Goal: Task Accomplishment & Management: Complete application form

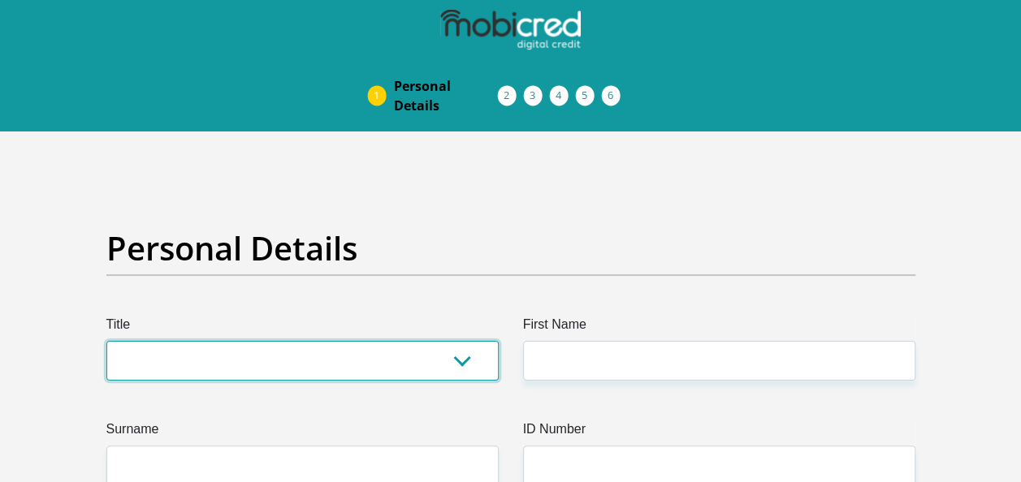
click at [458, 359] on select "Mr Ms Mrs Dr Other" at bounding box center [302, 361] width 392 height 40
select select "Ms"
click at [106, 341] on select "Mr Ms Mrs Dr Other" at bounding box center [302, 361] width 392 height 40
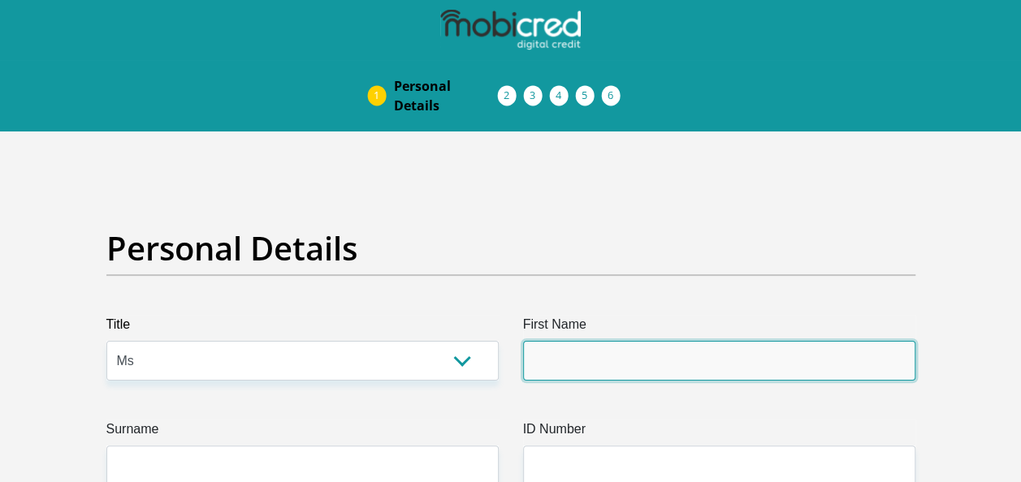
click at [581, 367] on input "First Name" at bounding box center [719, 361] width 392 height 40
type input "Boitumelo"
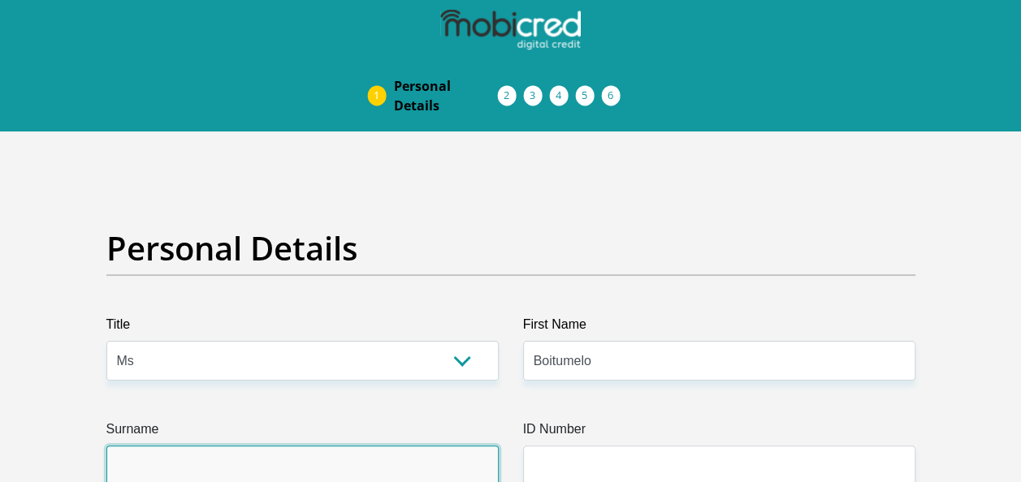
click at [472, 465] on input "Surname" at bounding box center [302, 466] width 392 height 40
type input "Molise"
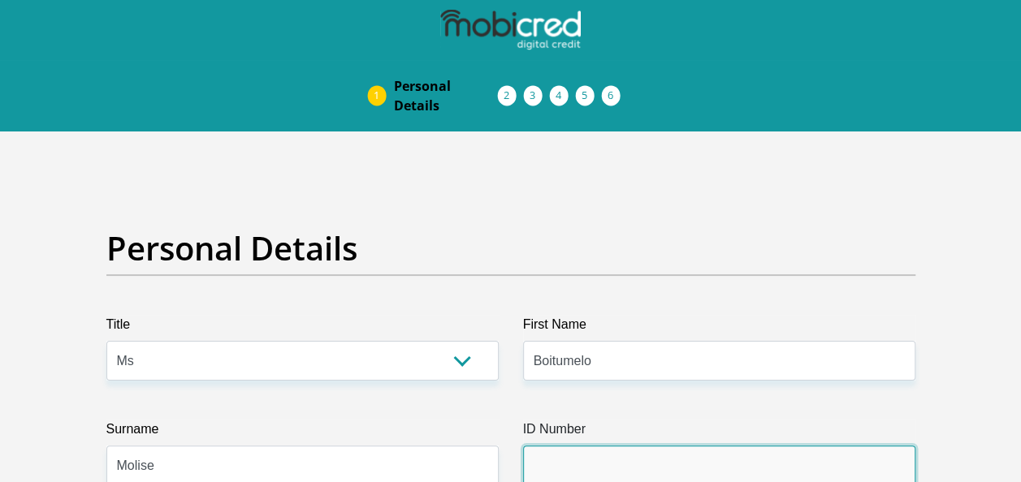
click at [634, 467] on input "ID Number" at bounding box center [719, 466] width 392 height 40
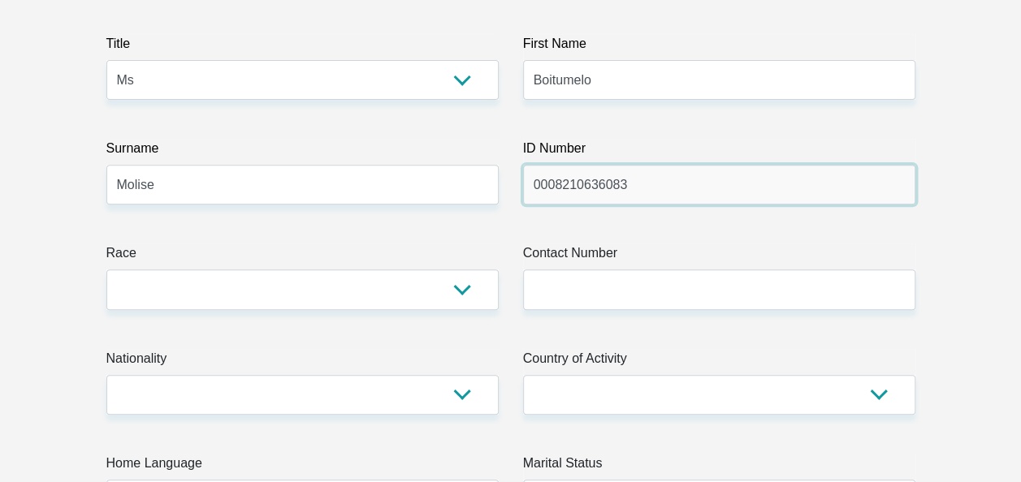
scroll to position [303, 0]
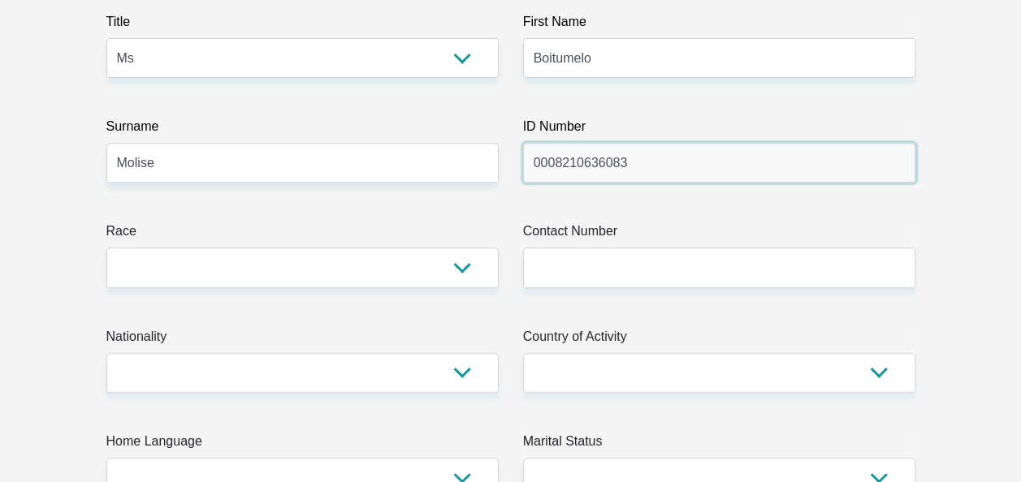
type input "0008210636083"
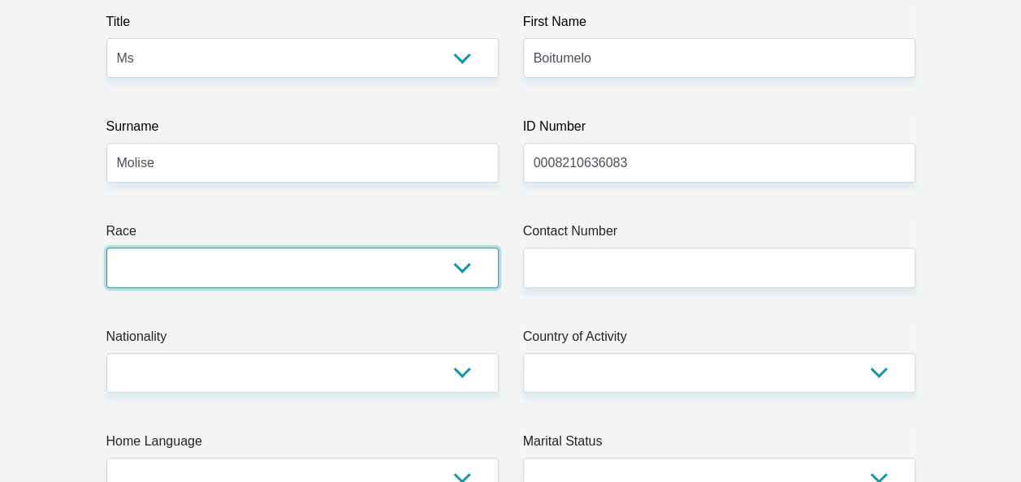
click at [481, 253] on select "Black Coloured Indian White Other" at bounding box center [302, 268] width 392 height 40
select select "1"
click at [106, 248] on select "Black Coloured Indian White Other" at bounding box center [302, 268] width 392 height 40
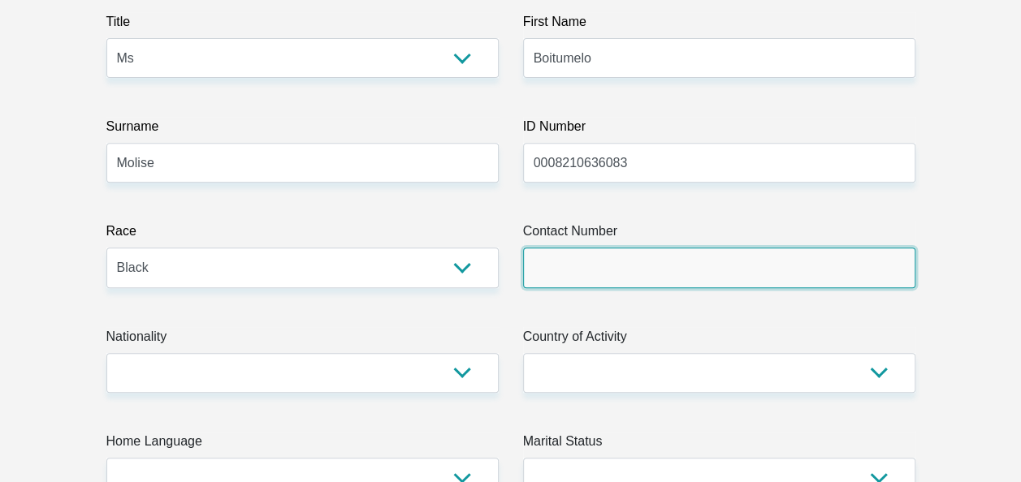
click at [606, 264] on input "Contact Number" at bounding box center [719, 268] width 392 height 40
type input "0685276389"
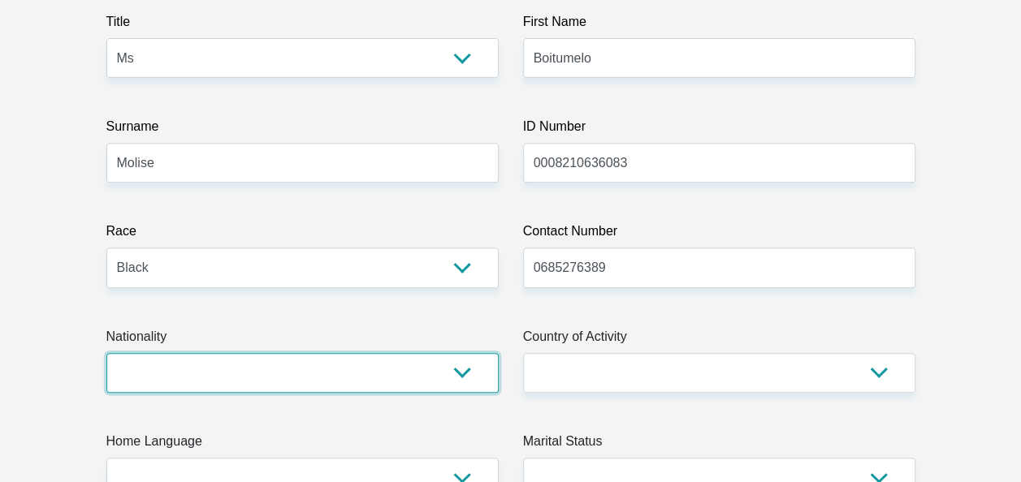
click at [336, 387] on select "South Africa Afghanistan Aland Islands Albania Algeria America Samoa American V…" at bounding box center [302, 373] width 392 height 40
select select "ZAF"
click at [106, 353] on select "South Africa Afghanistan Aland Islands Albania Algeria America Samoa American V…" at bounding box center [302, 373] width 392 height 40
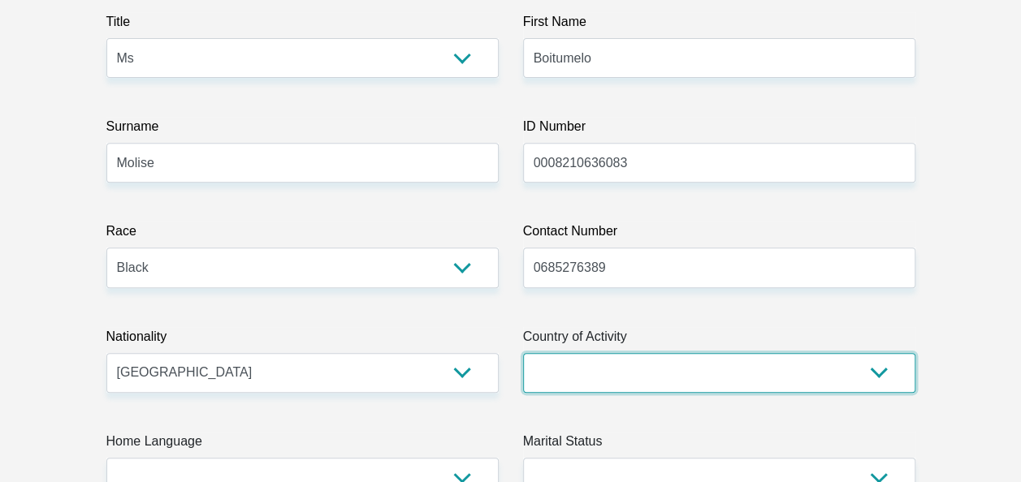
click at [681, 376] on select "South Africa Afghanistan Aland Islands Albania Algeria America Samoa American V…" at bounding box center [719, 373] width 392 height 40
select select "ZAF"
click at [523, 353] on select "South Africa Afghanistan Aland Islands Albania Algeria America Samoa American V…" at bounding box center [719, 373] width 392 height 40
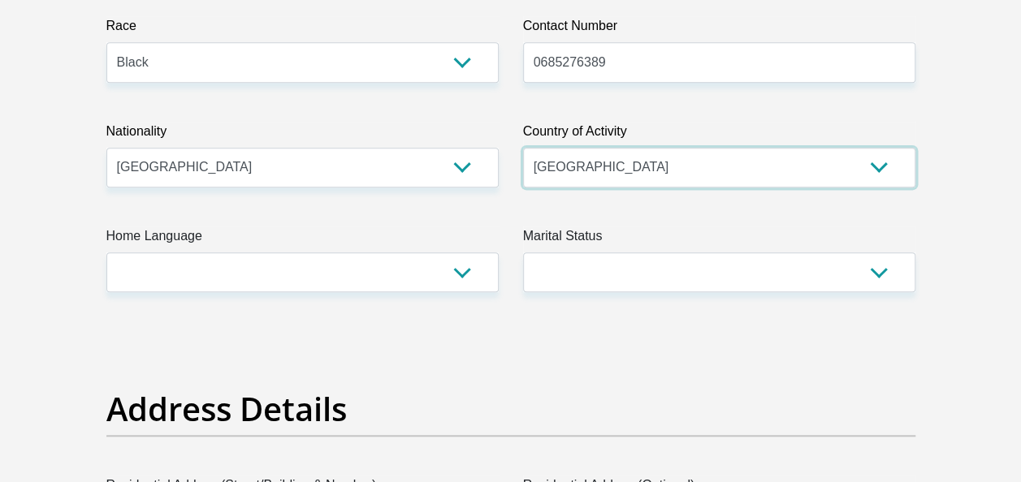
scroll to position [595, 0]
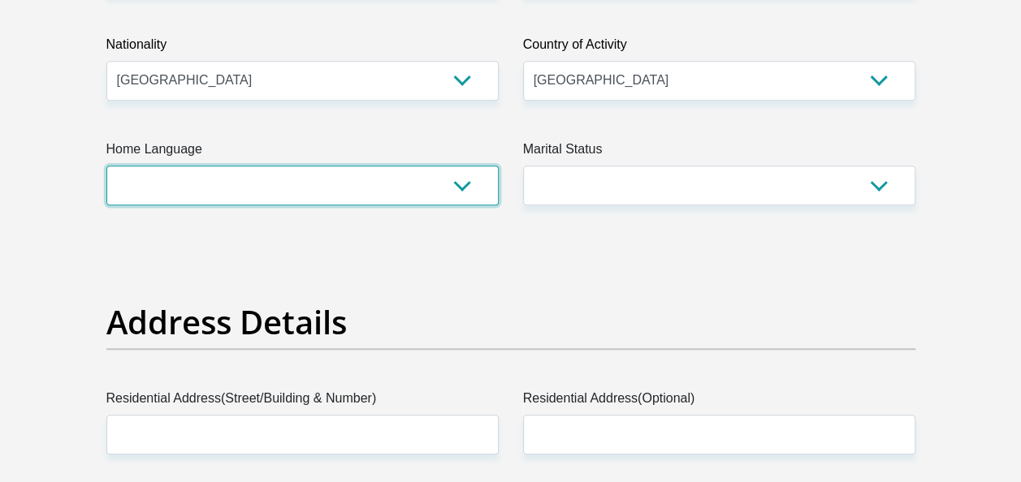
click at [460, 178] on select "Afrikaans English Sepedi South Ndebele Southern Sotho Swati Tsonga Tswana Venda…" at bounding box center [302, 186] width 392 height 40
select select "sot"
click at [106, 166] on select "Afrikaans English Sepedi South Ndebele Southern Sotho Swati Tsonga Tswana Venda…" at bounding box center [302, 186] width 392 height 40
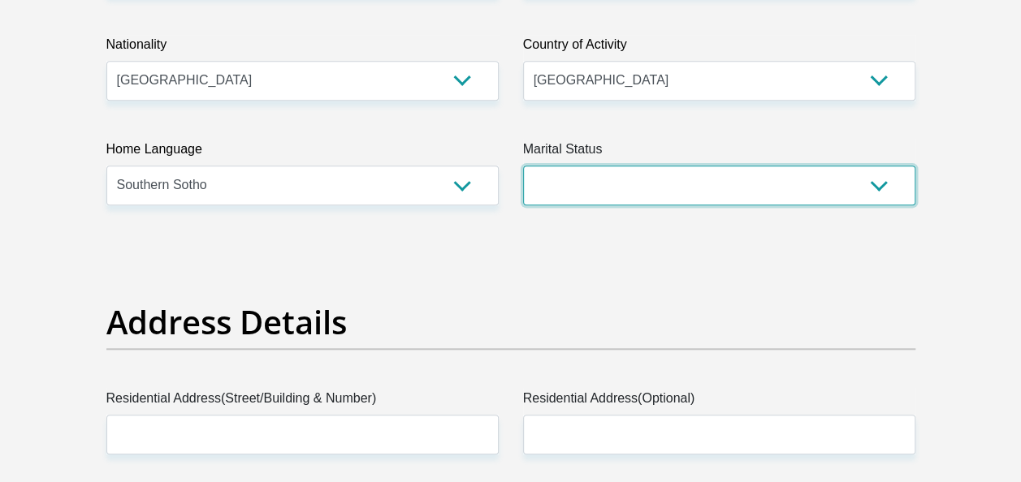
click at [702, 184] on select "Married ANC Single Divorced Widowed Married COP or Customary Law" at bounding box center [719, 186] width 392 height 40
select select "2"
click at [523, 166] on select "Married ANC Single Divorced Widowed Married COP or Customary Law" at bounding box center [719, 186] width 392 height 40
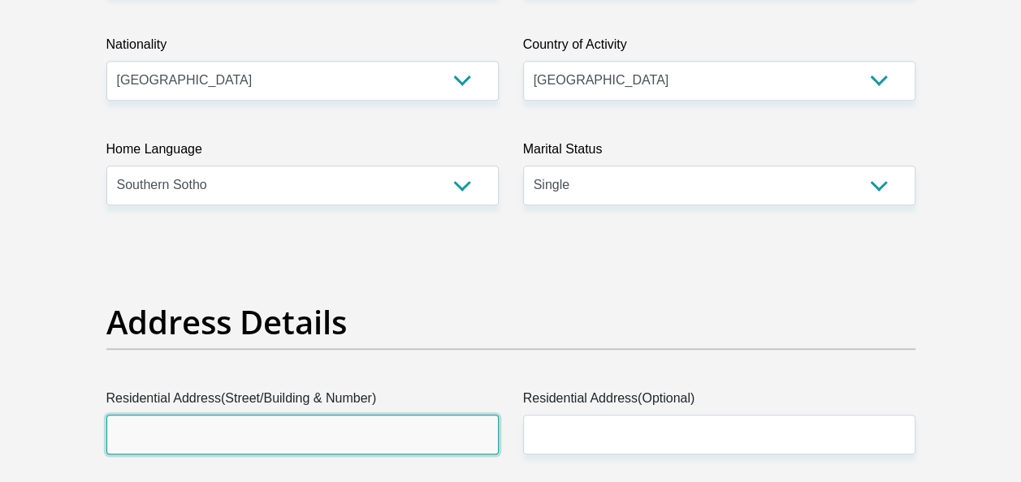
click at [395, 435] on input "Residential Address(Street/Building & Number)" at bounding box center [302, 435] width 392 height 40
type input "2334 zone5"
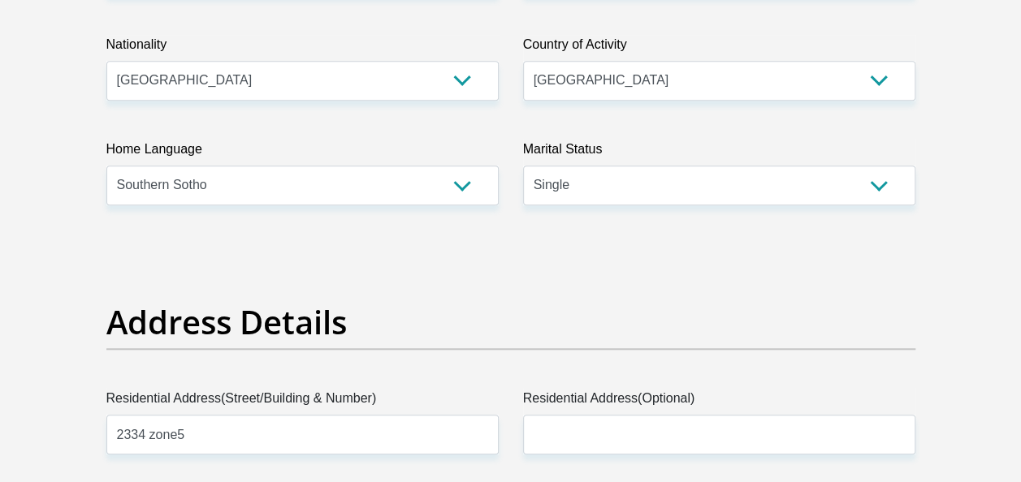
type input "Ficksburg"
type input "9730"
type input "233459730"
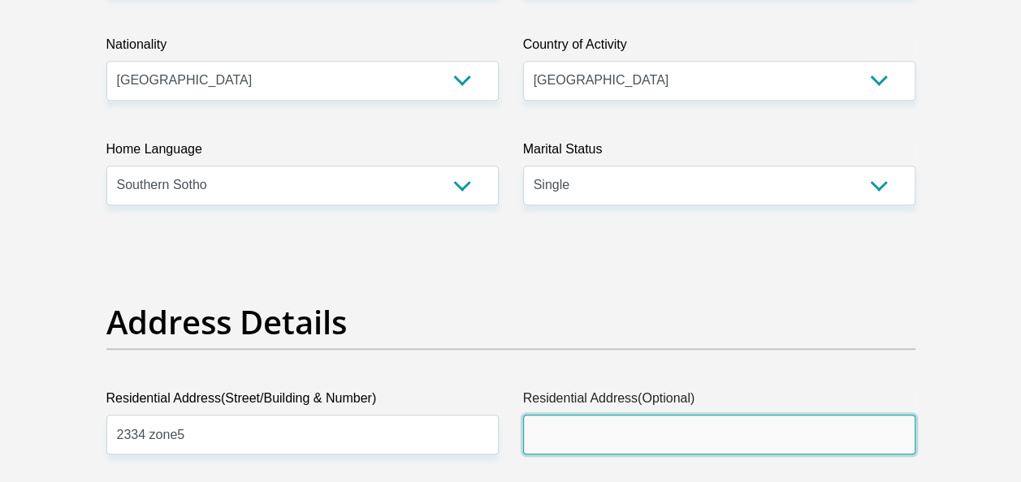
click at [779, 438] on input "Residential Address(Optional)" at bounding box center [719, 435] width 392 height 40
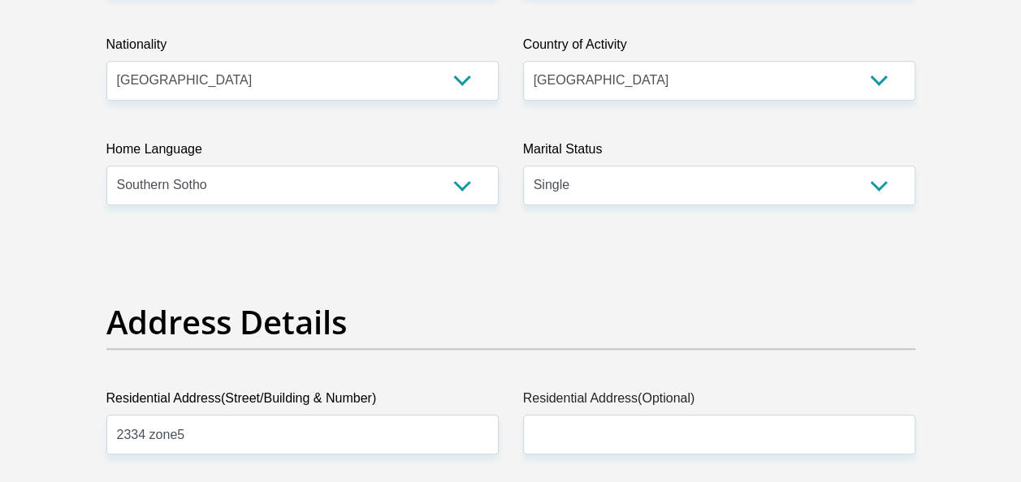
click at [886, 366] on div "Address Details" at bounding box center [510, 346] width 833 height 86
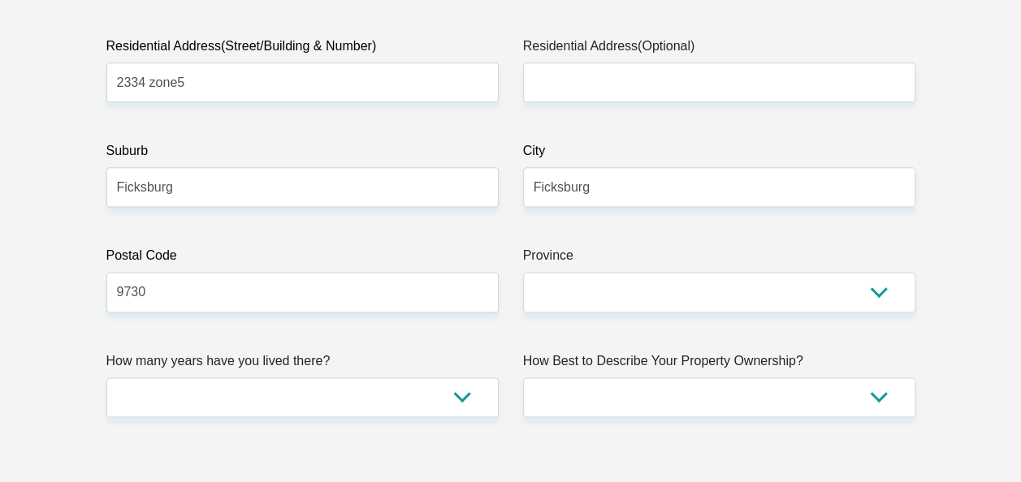
scroll to position [952, 0]
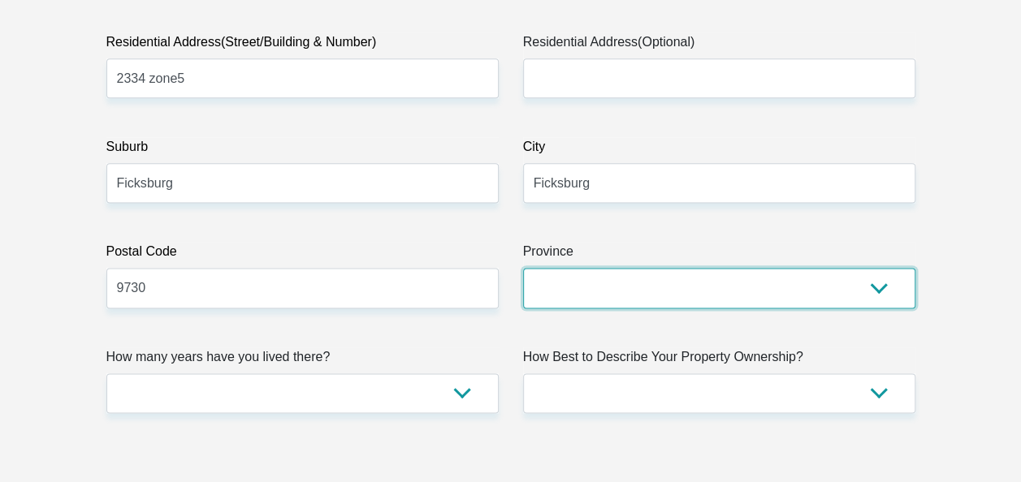
click at [794, 274] on select "Eastern Cape Free State Gauteng KwaZulu-Natal Limpopo Mpumalanga Northern Cape …" at bounding box center [719, 288] width 392 height 40
select select "Free State"
click at [523, 268] on select "Eastern Cape Free State Gauteng KwaZulu-Natal Limpopo Mpumalanga Northern Cape …" at bounding box center [719, 288] width 392 height 40
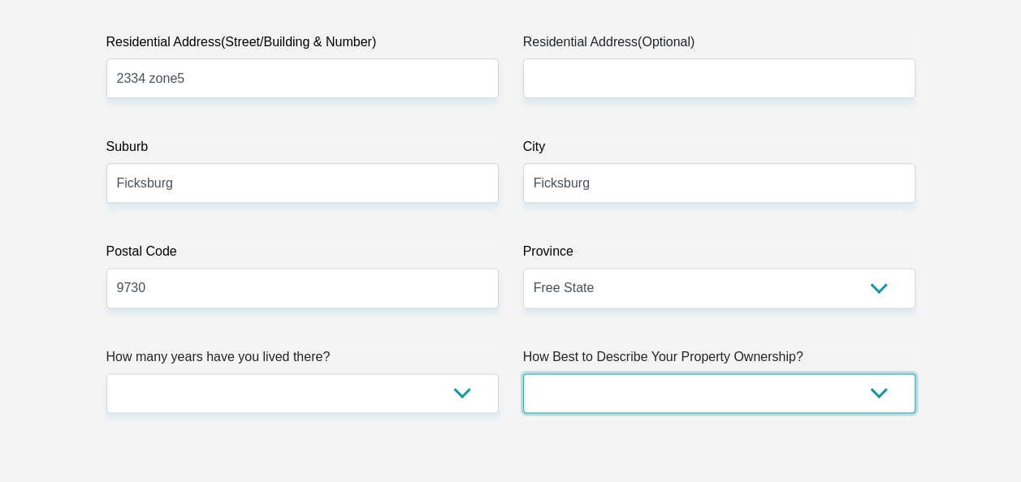
click at [757, 392] on select "Owned Rented Family Owned Company Dwelling" at bounding box center [719, 394] width 392 height 40
select select "Owned"
click at [523, 374] on select "Owned Rented Family Owned Company Dwelling" at bounding box center [719, 394] width 392 height 40
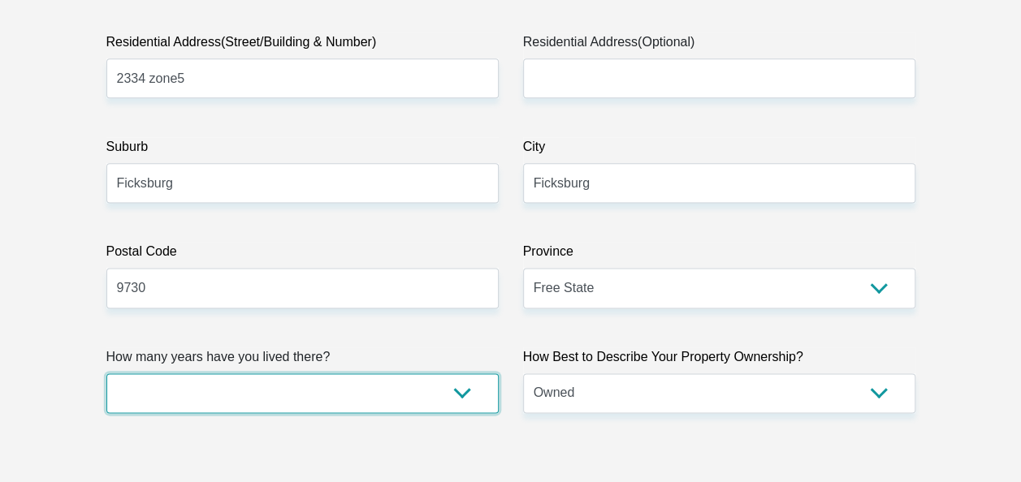
click at [481, 391] on select "less than 1 year 1-3 years 3-5 years 5+ years" at bounding box center [302, 394] width 392 height 40
select select "5"
click at [106, 374] on select "less than 1 year 1-3 years 3-5 years 5+ years" at bounding box center [302, 394] width 392 height 40
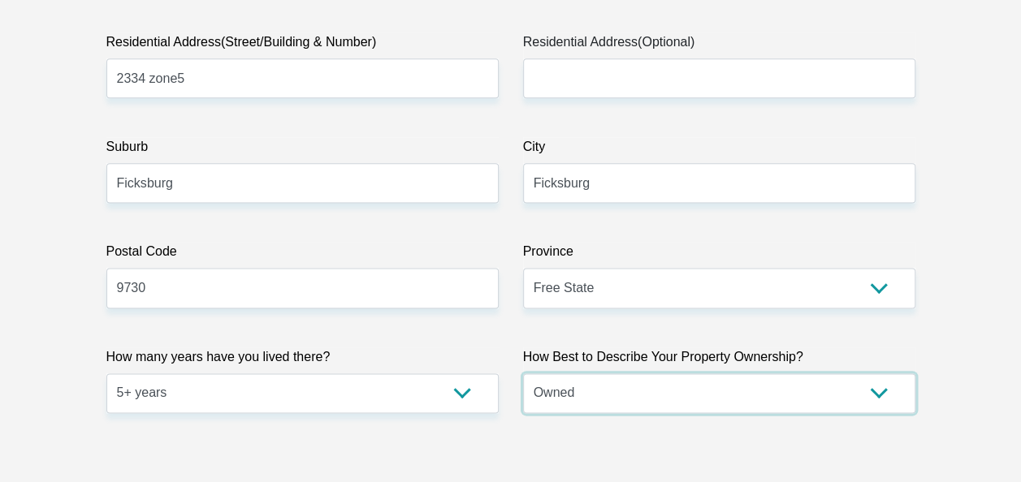
click at [538, 398] on select "Owned Rented Family Owned Company Dwelling" at bounding box center [719, 394] width 392 height 40
select select "parents"
click at [523, 374] on select "Owned Rented Family Owned Company Dwelling" at bounding box center [719, 394] width 392 height 40
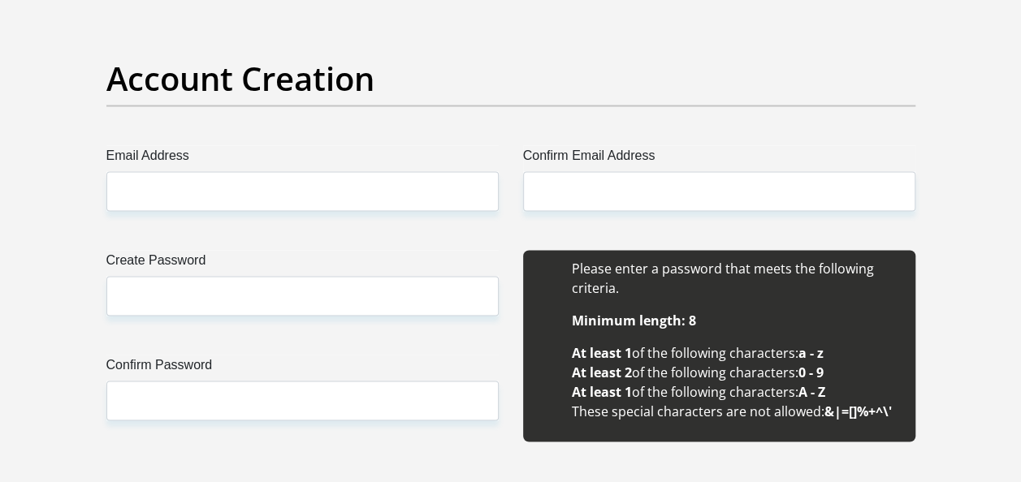
scroll to position [1418, 0]
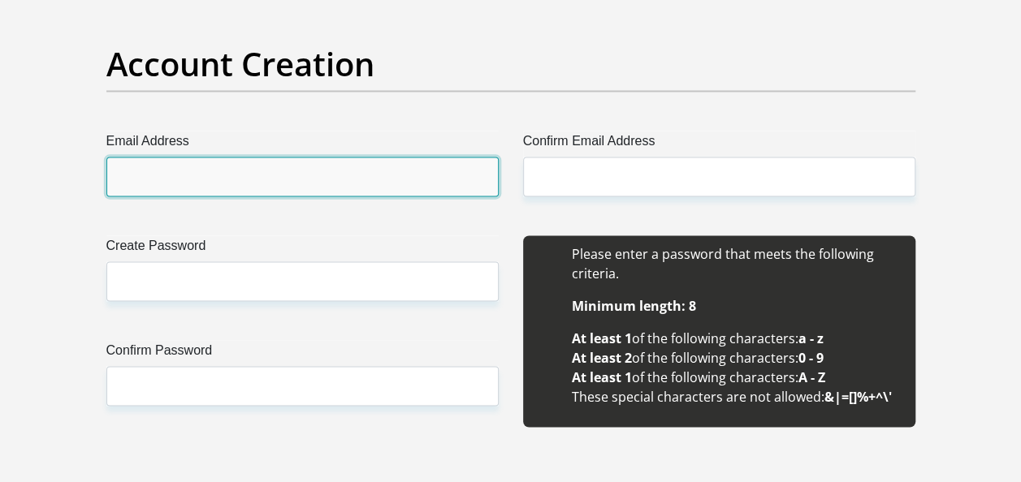
click at [339, 188] on input "Email Address" at bounding box center [302, 177] width 392 height 40
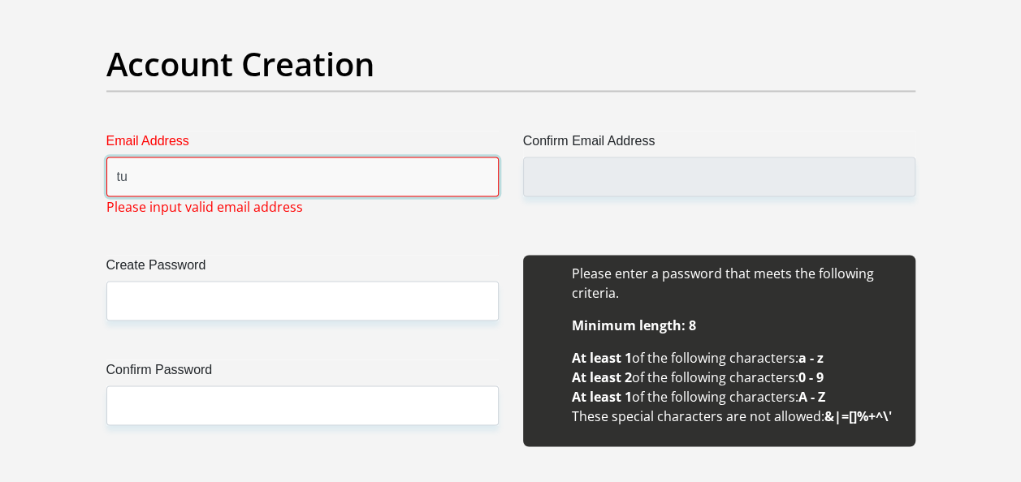
type input "tumimolise43@gmail.com"
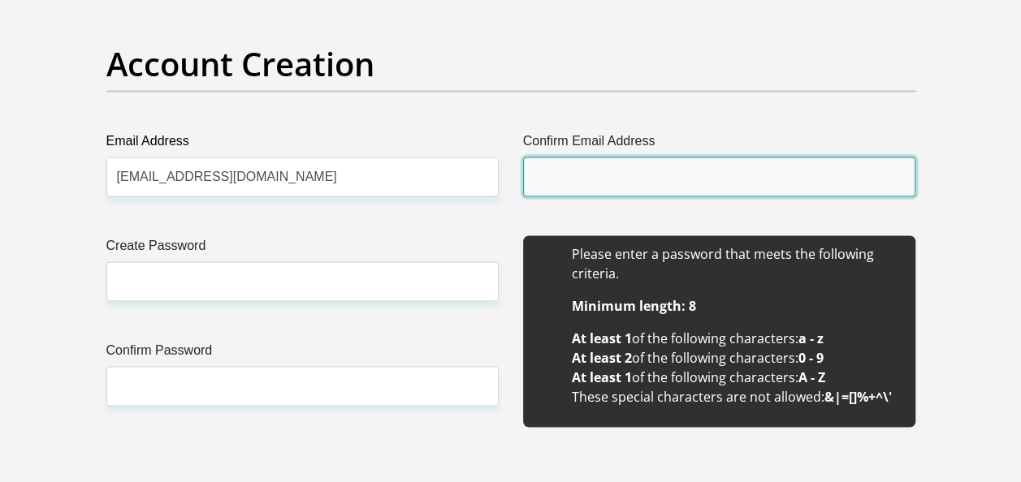
type input "tumimolise43@gmail.com"
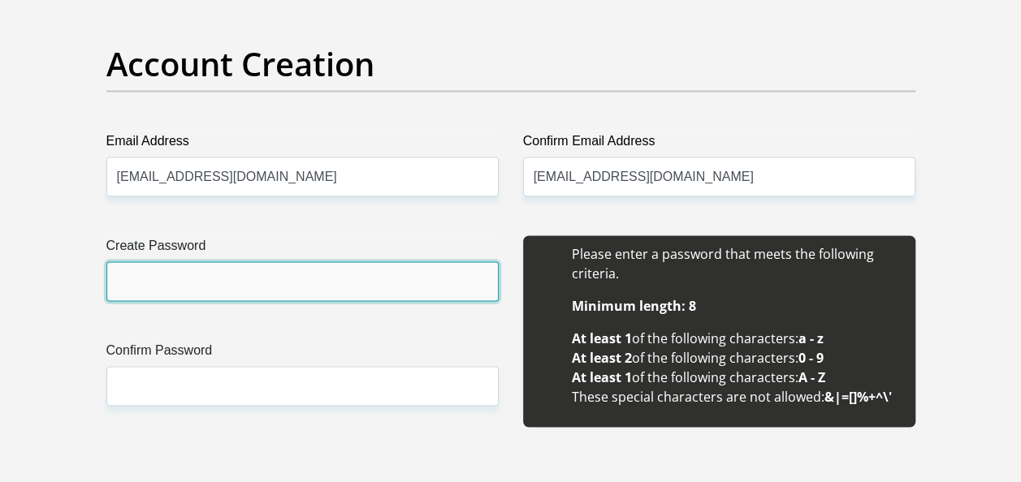
click at [403, 270] on input "Create Password" at bounding box center [302, 281] width 392 height 40
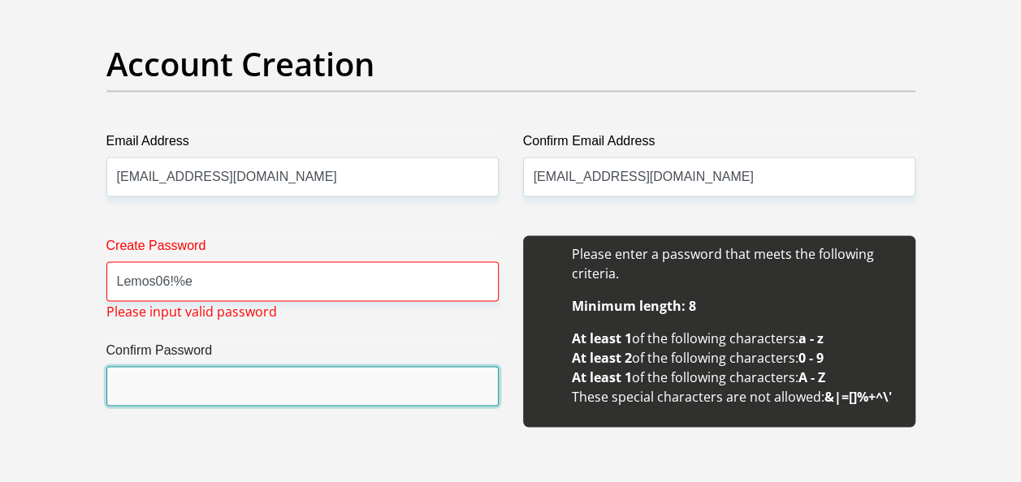
click at [387, 390] on input "Confirm Password" at bounding box center [302, 386] width 392 height 40
click at [316, 388] on input "Confirm Password" at bounding box center [302, 386] width 392 height 40
click at [318, 391] on input "Confirm Password" at bounding box center [302, 386] width 392 height 40
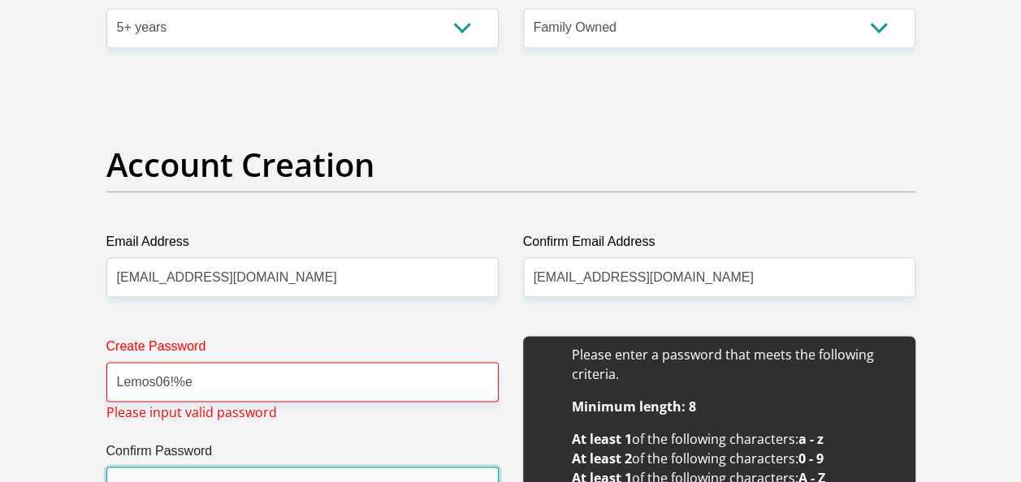
scroll to position [1332, 0]
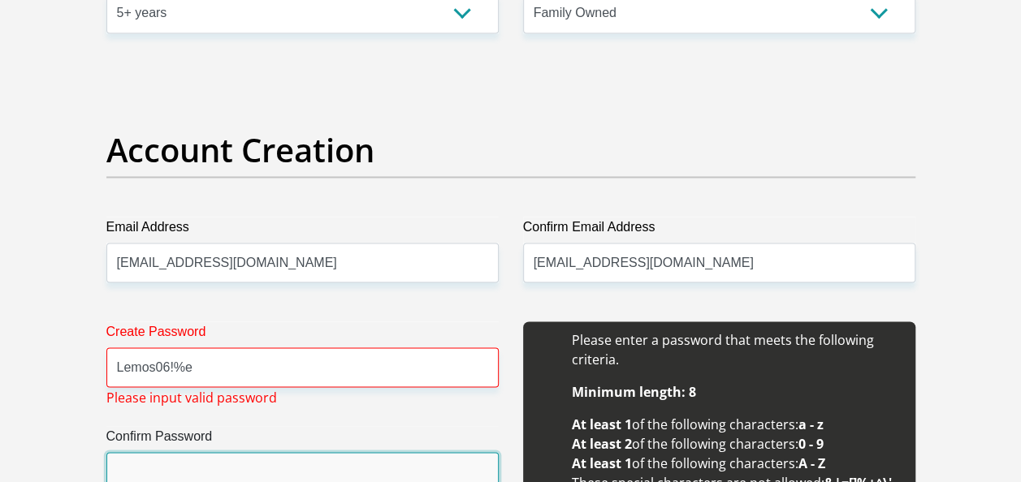
click at [344, 471] on input "Confirm Password" at bounding box center [302, 472] width 392 height 40
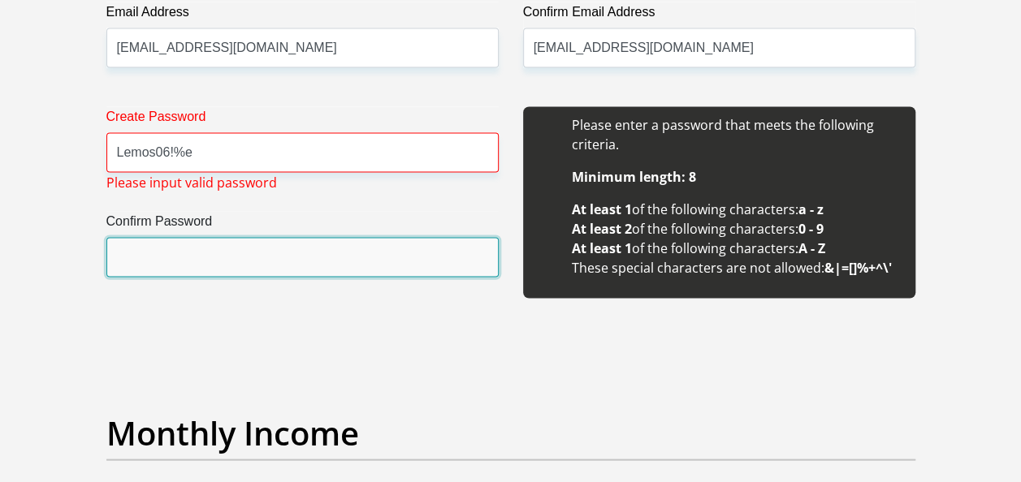
scroll to position [1553, 0]
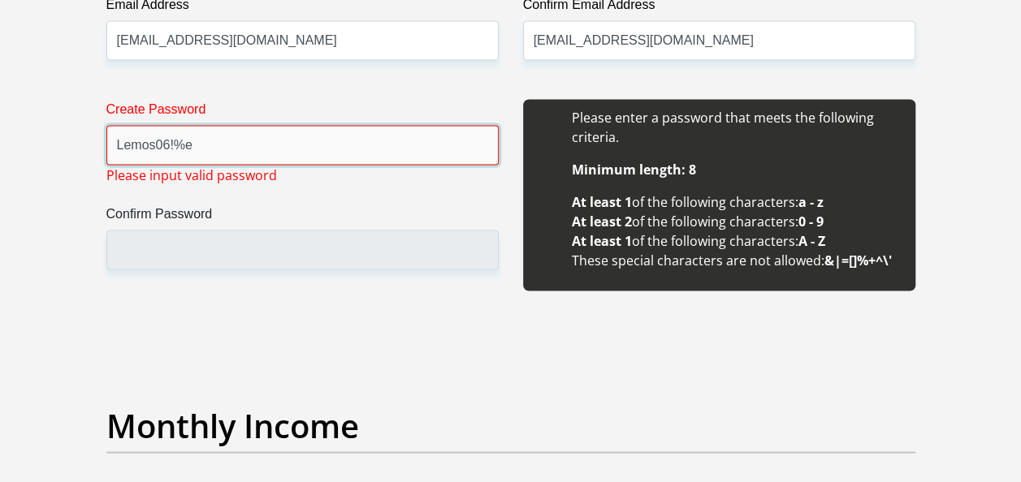
click at [204, 149] on input "Lemos06!%e" at bounding box center [302, 146] width 392 height 40
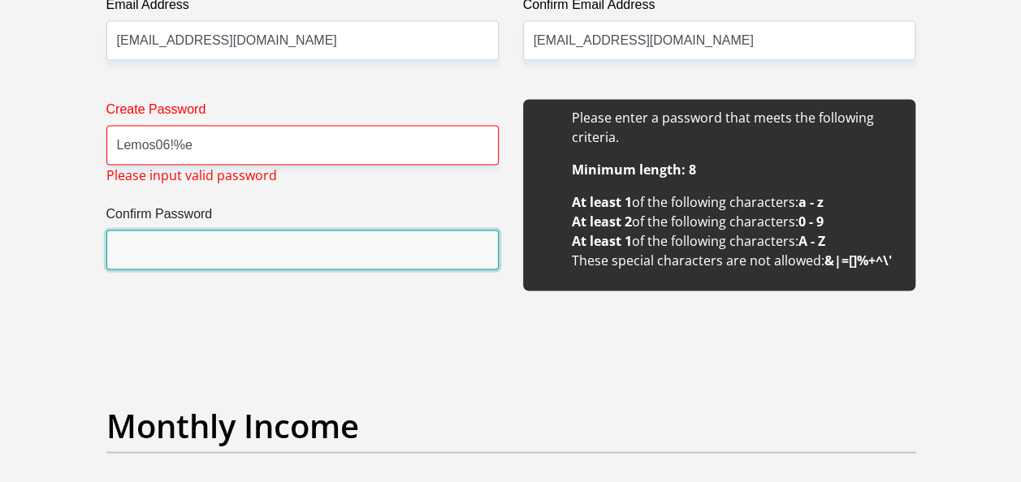
click at [204, 235] on input "Confirm Password" at bounding box center [302, 251] width 392 height 40
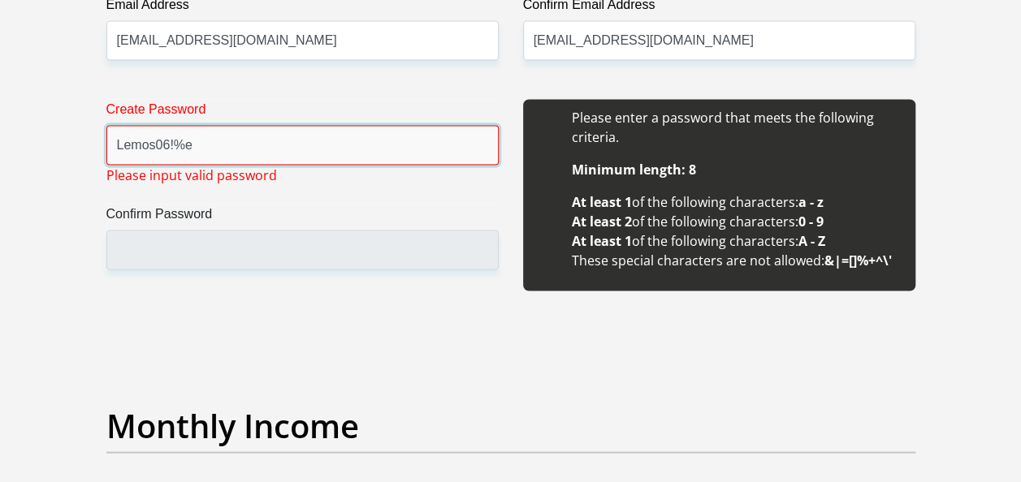
click at [227, 150] on input "Lemos06!%e" at bounding box center [302, 146] width 392 height 40
type input "L"
type input "a"
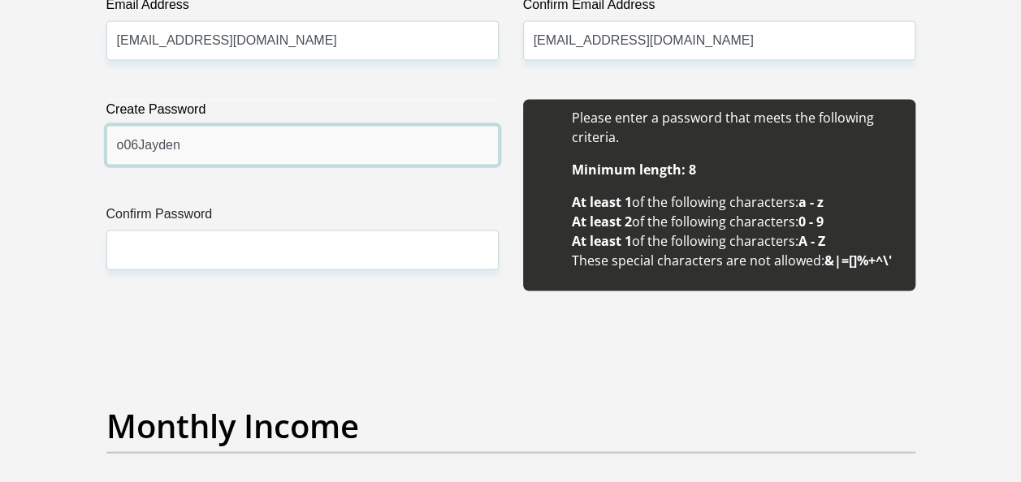
type input "o06Jayden"
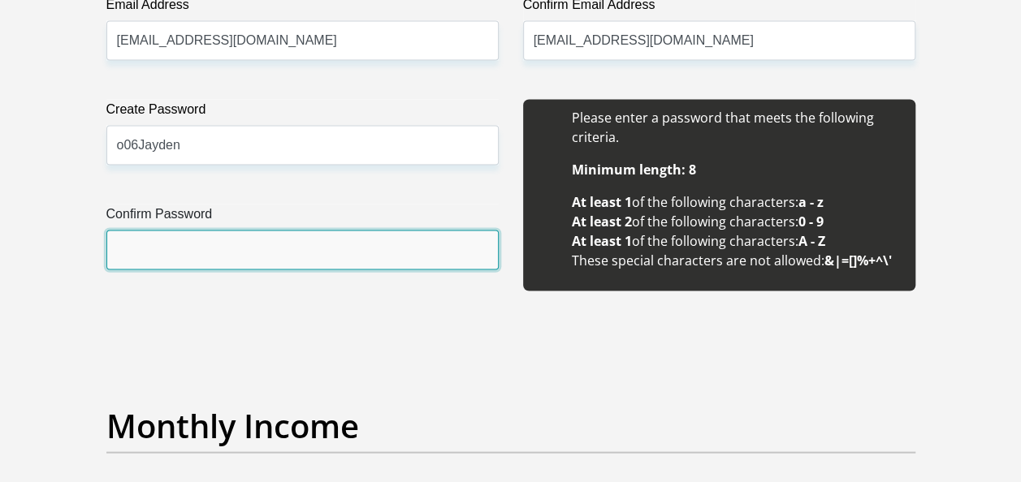
click at [187, 255] on input "Confirm Password" at bounding box center [302, 251] width 392 height 40
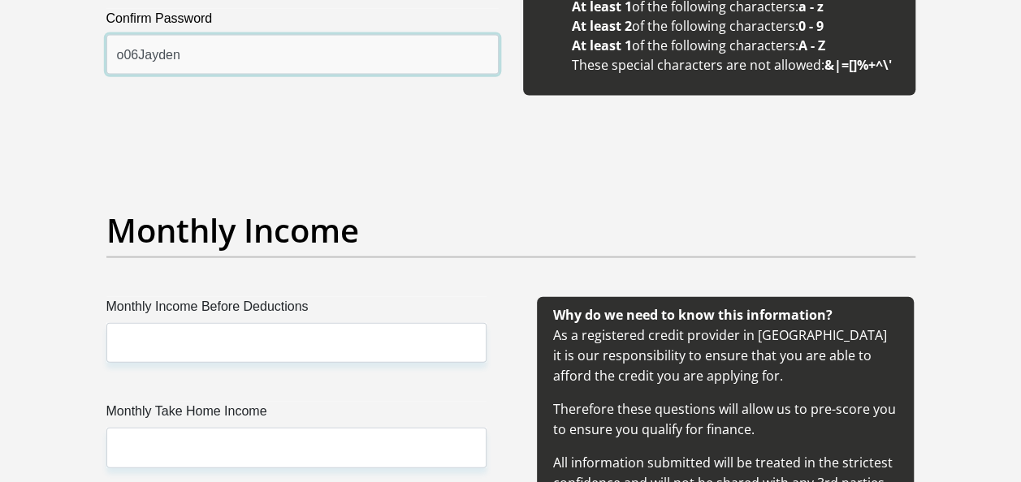
scroll to position [1856, 0]
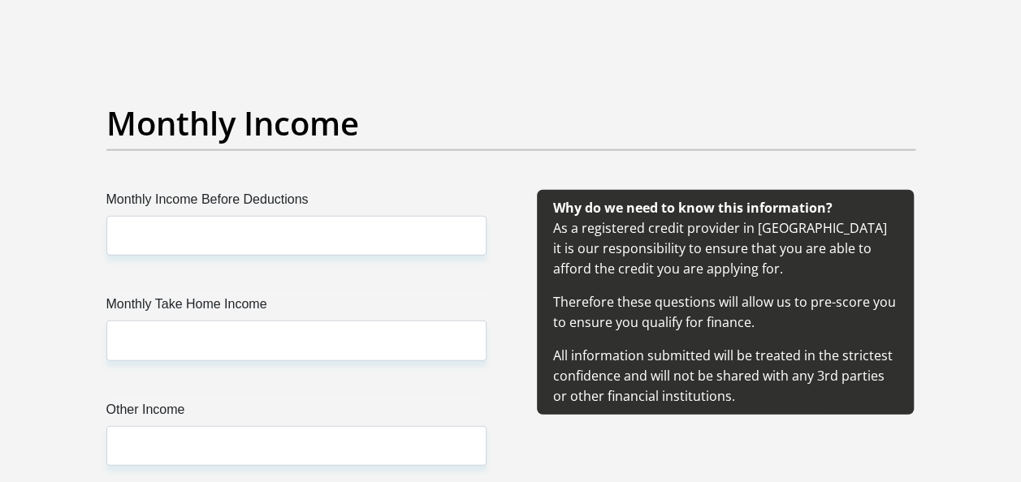
type input "o06Jayden"
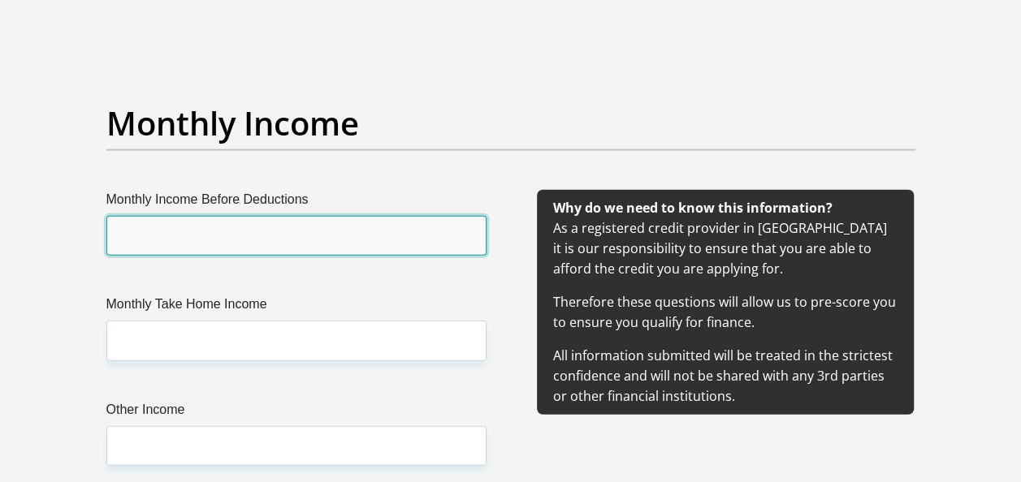
click at [237, 229] on input "Monthly Income Before Deductions" at bounding box center [296, 236] width 380 height 40
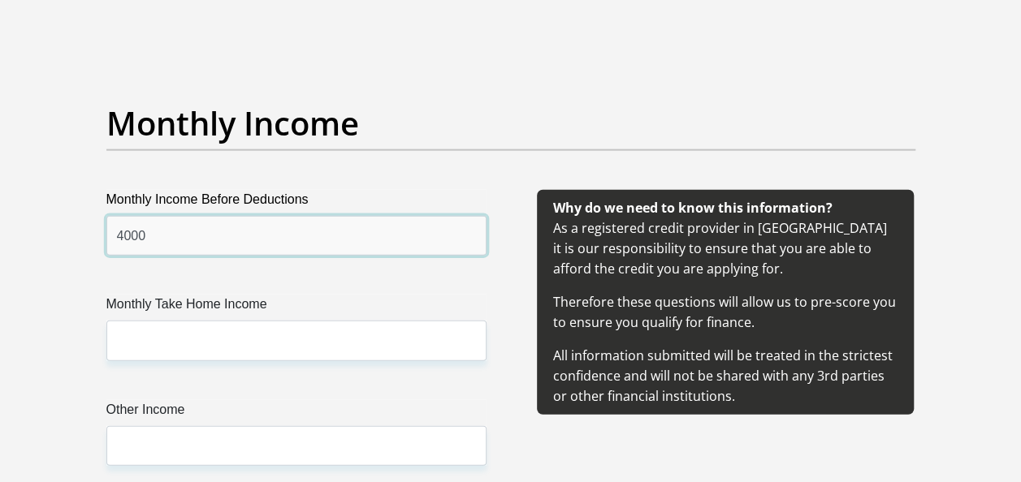
type input "4000"
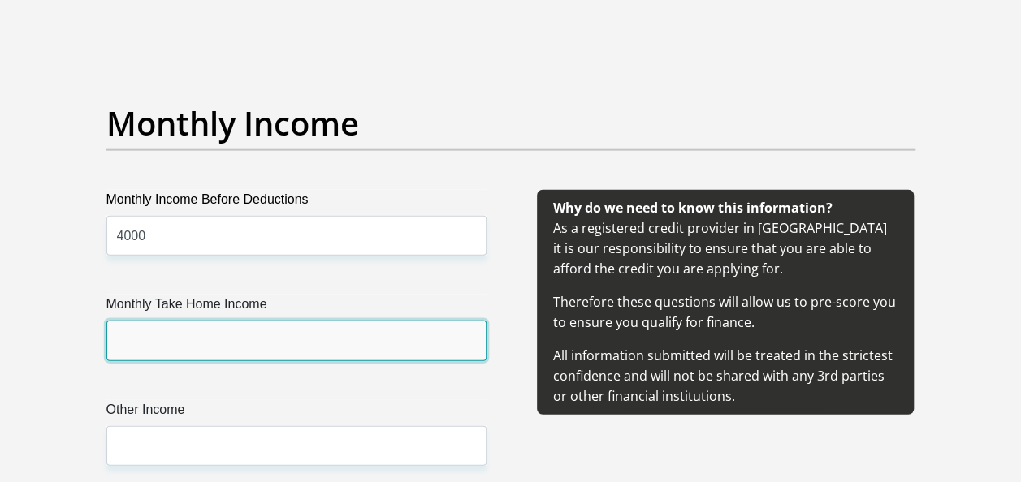
click at [216, 351] on input "Monthly Take Home Income" at bounding box center [296, 341] width 380 height 40
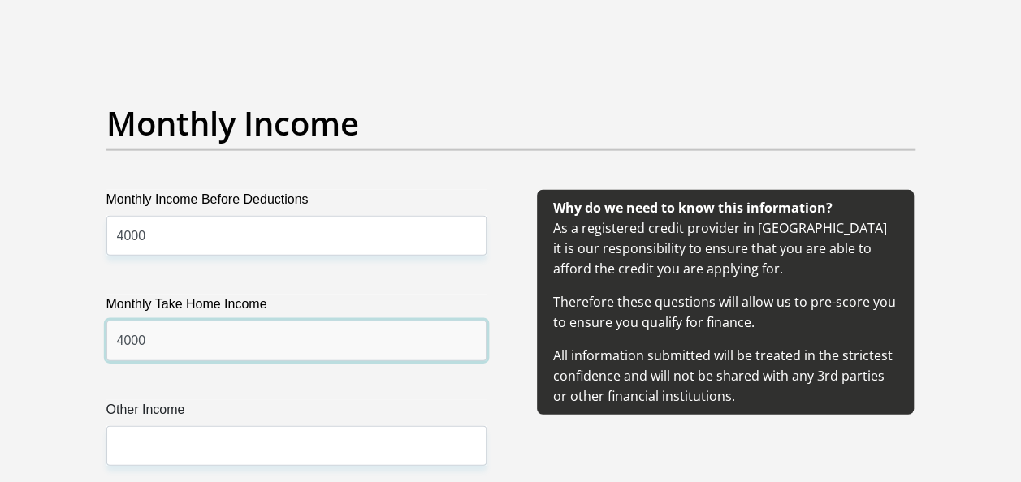
type input "4000"
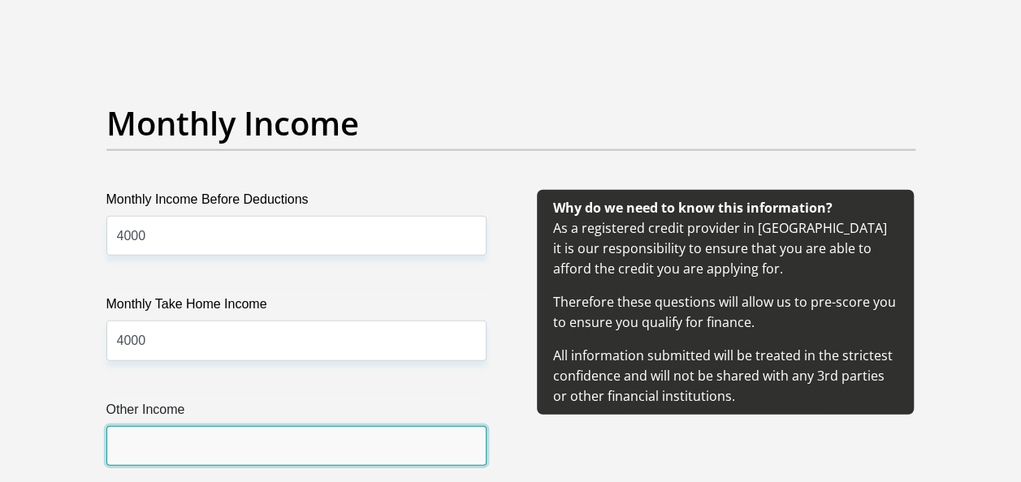
click at [181, 461] on input "Other Income" at bounding box center [296, 446] width 380 height 40
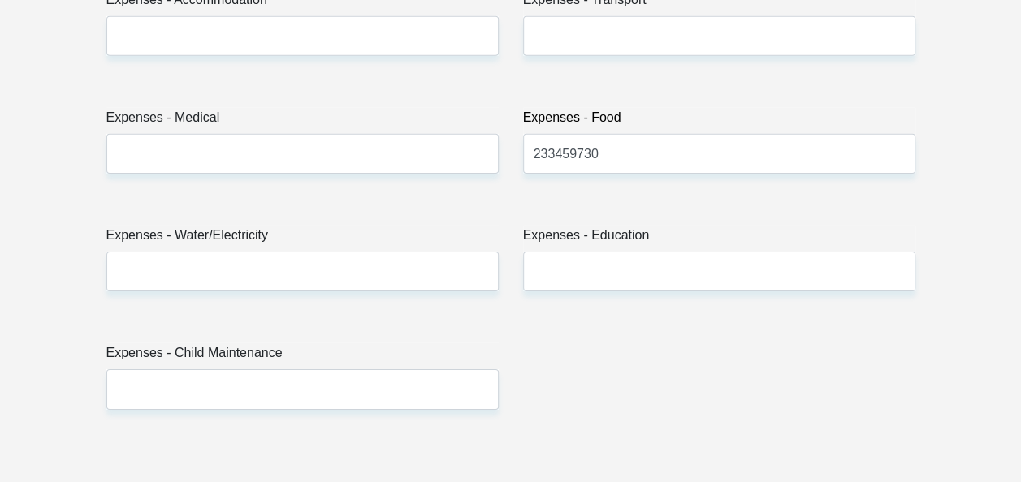
scroll to position [2437, 0]
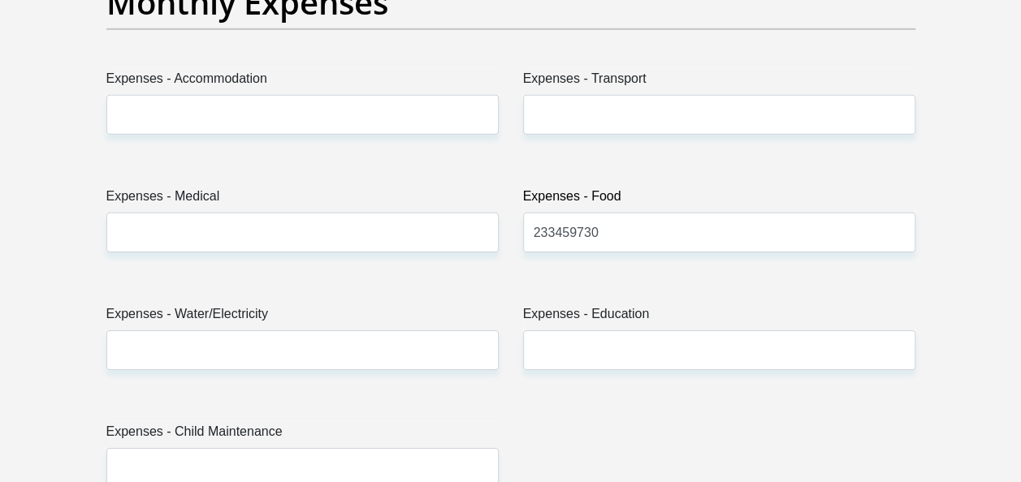
type input "1000"
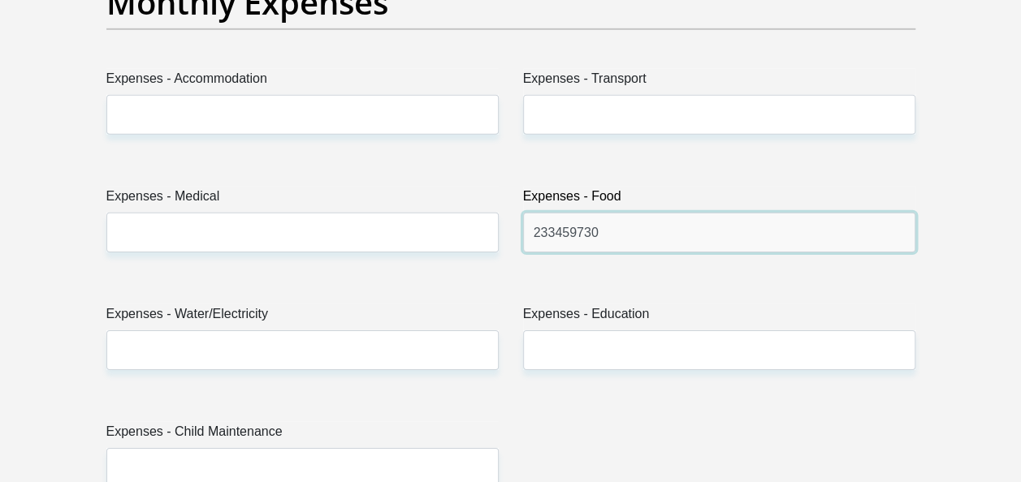
click at [697, 228] on input "233459730" at bounding box center [719, 233] width 392 height 40
type input "2"
type input "1500"
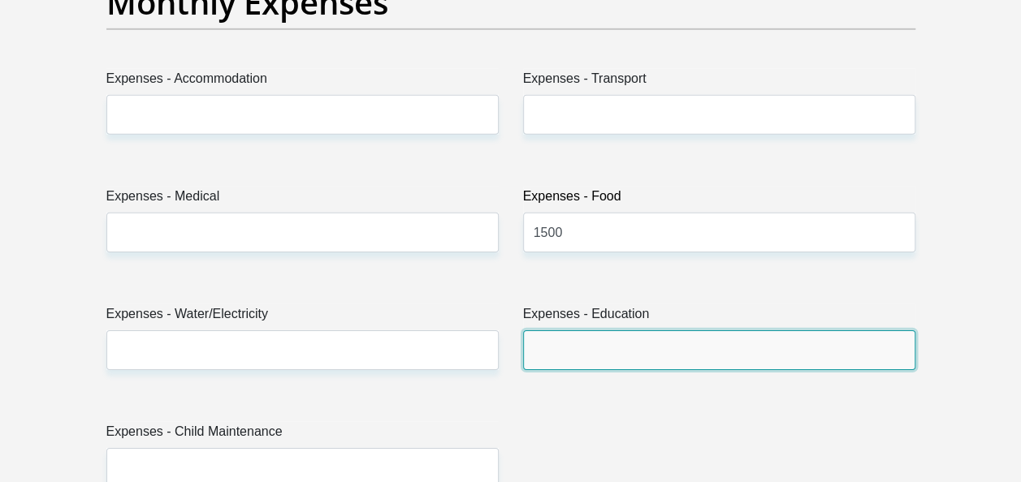
click at [637, 361] on input "Expenses - Education" at bounding box center [719, 350] width 392 height 40
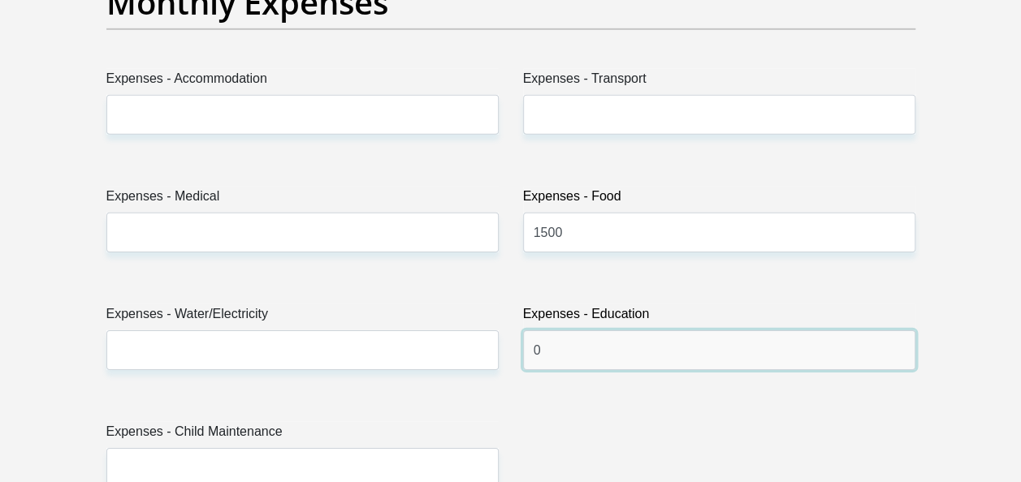
type input "0"
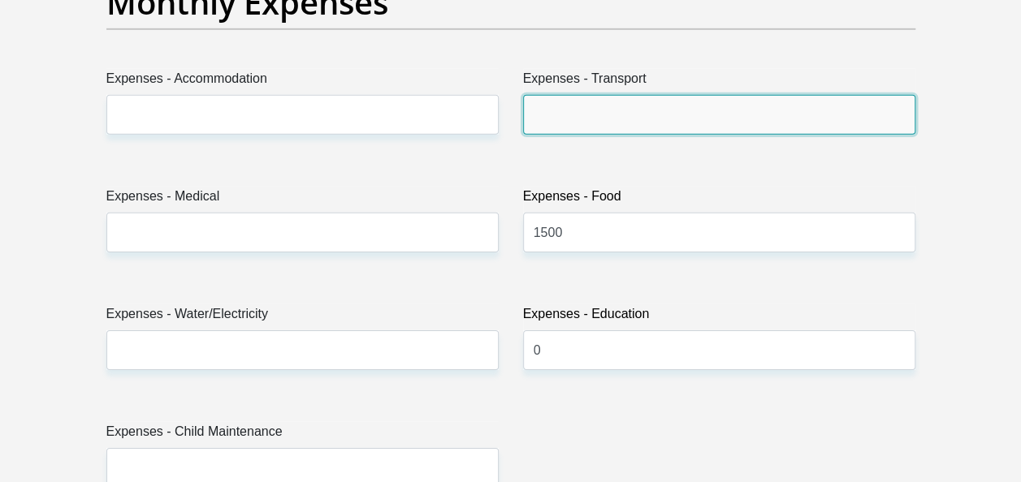
click at [580, 109] on input "Expenses - Transport" at bounding box center [719, 115] width 392 height 40
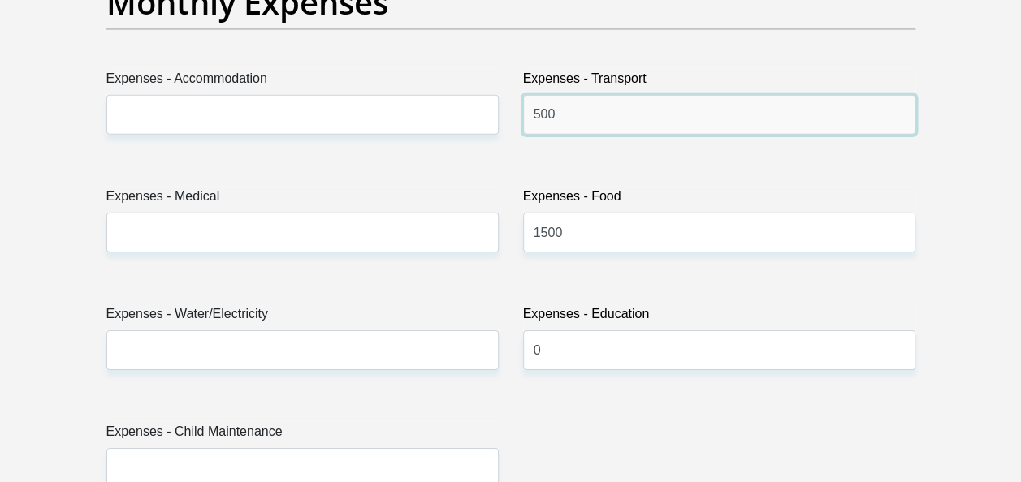
type input "500"
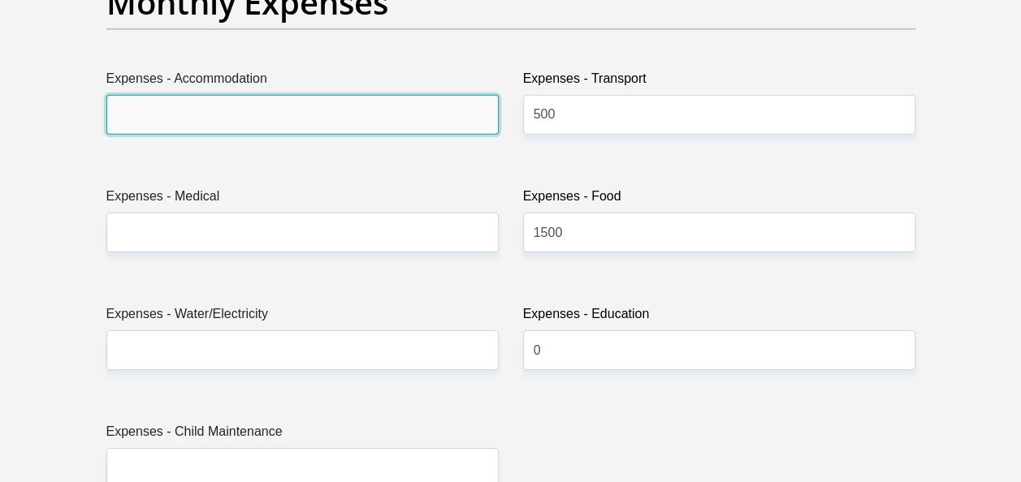
click at [459, 109] on input "Expenses - Accommodation" at bounding box center [302, 115] width 392 height 40
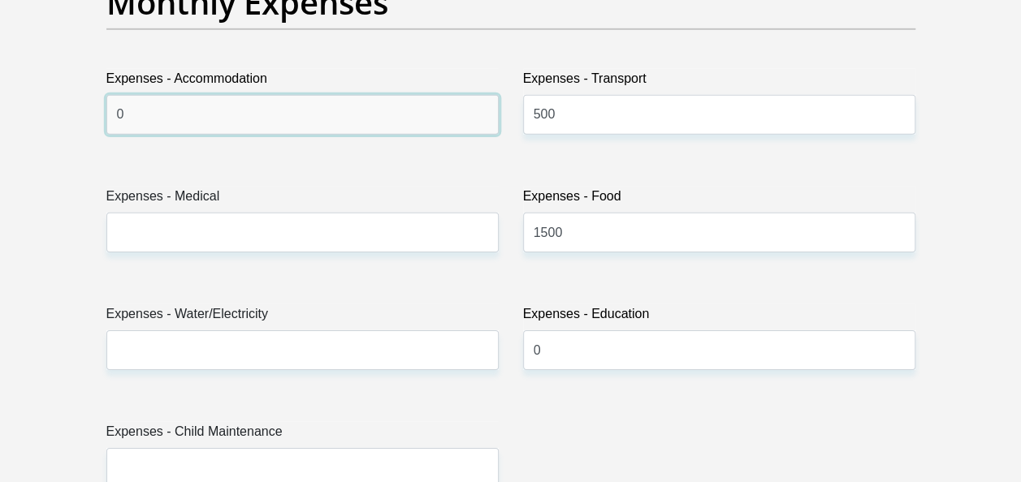
type input "0"
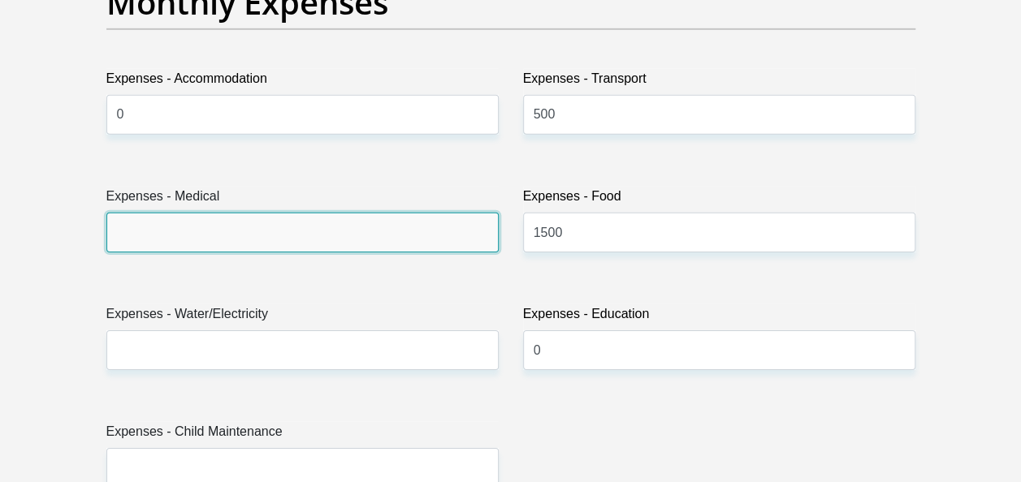
click at [383, 221] on input "Expenses - Medical" at bounding box center [302, 233] width 392 height 40
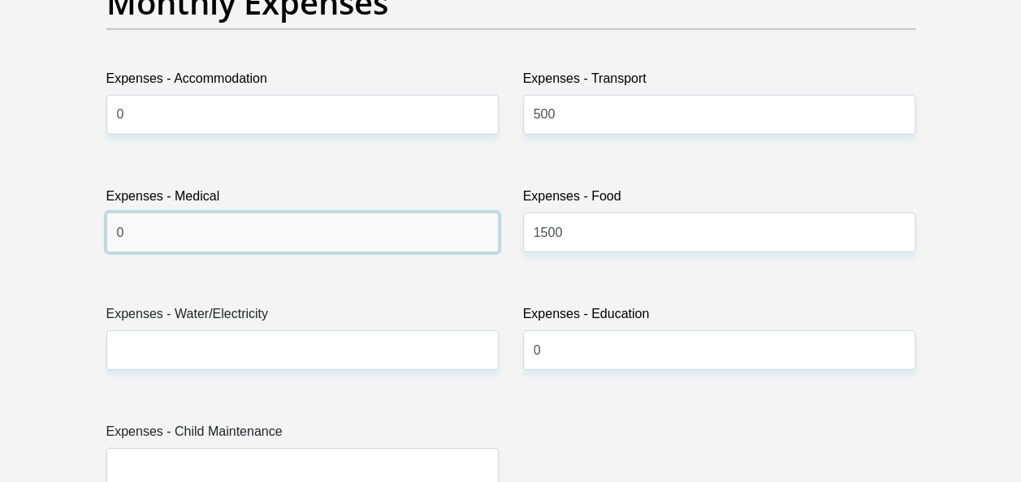
type input "0"
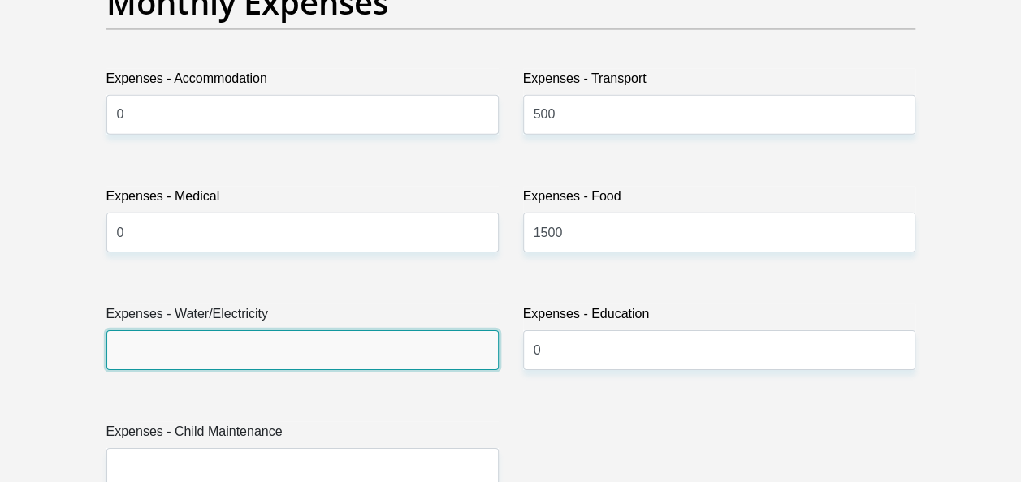
click at [329, 348] on input "Expenses - Water/Electricity" at bounding box center [302, 350] width 392 height 40
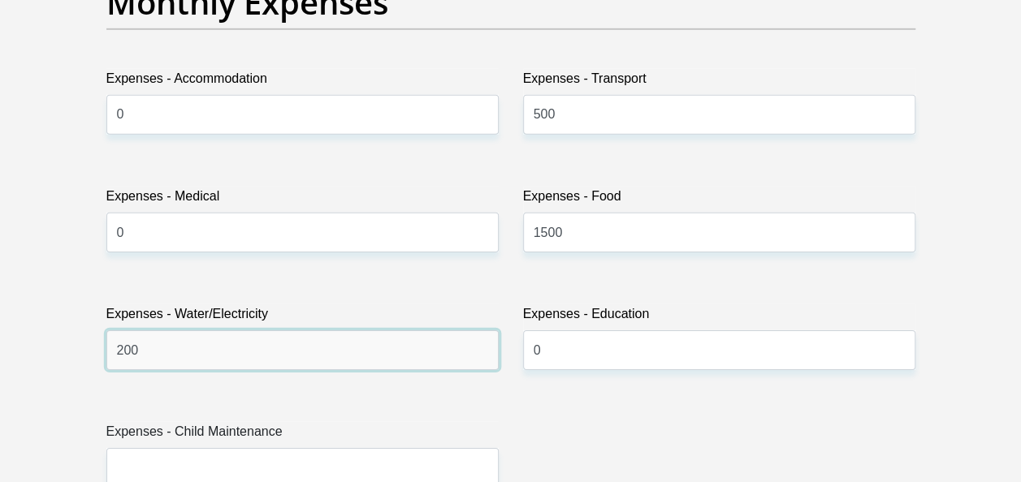
type input "200"
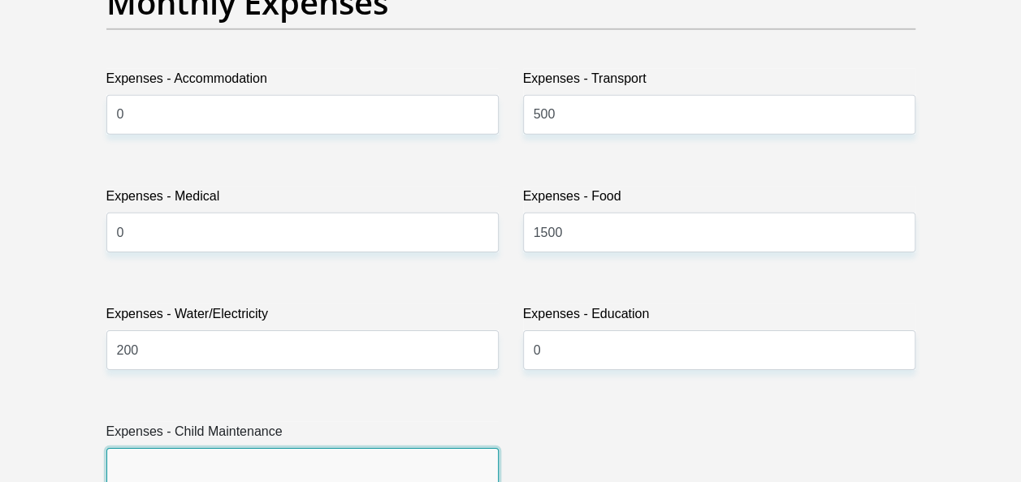
click at [288, 463] on input "Expenses - Child Maintenance" at bounding box center [302, 468] width 392 height 40
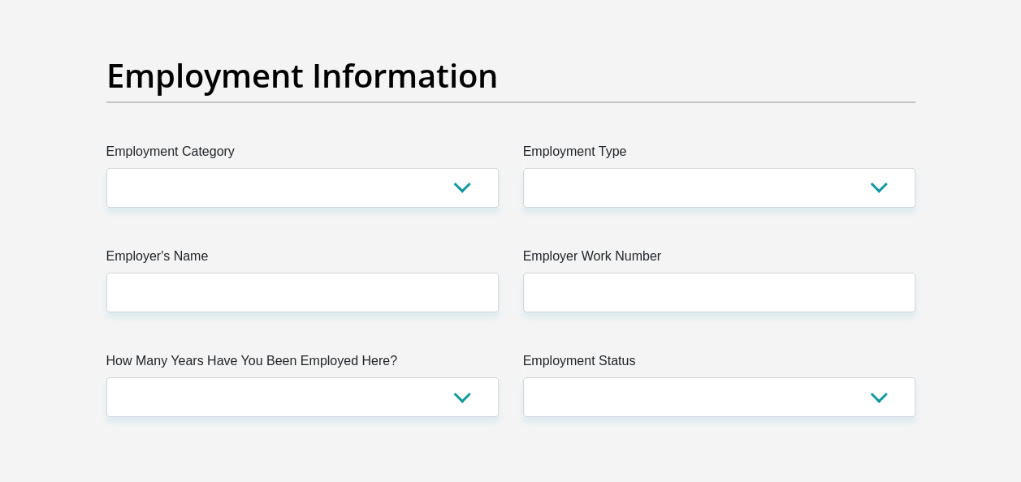
scroll to position [2931, 0]
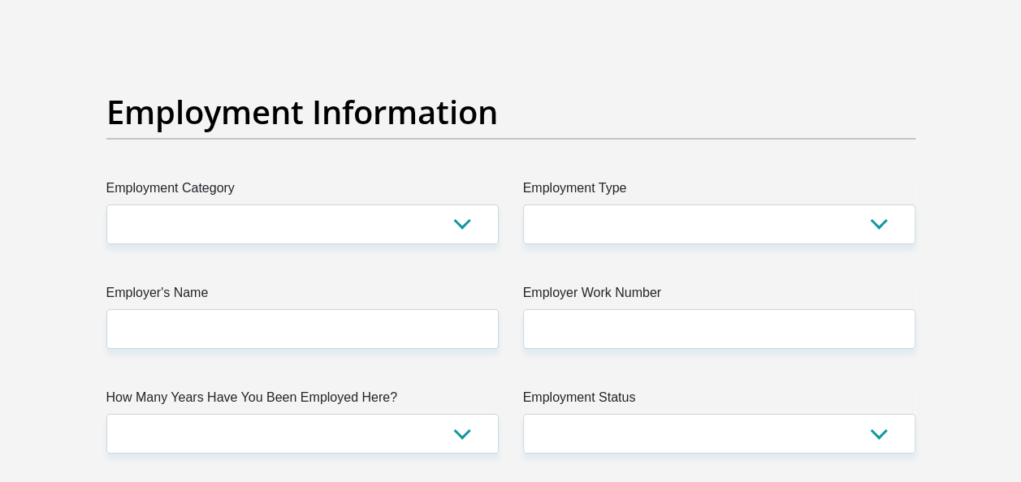
type input "0"
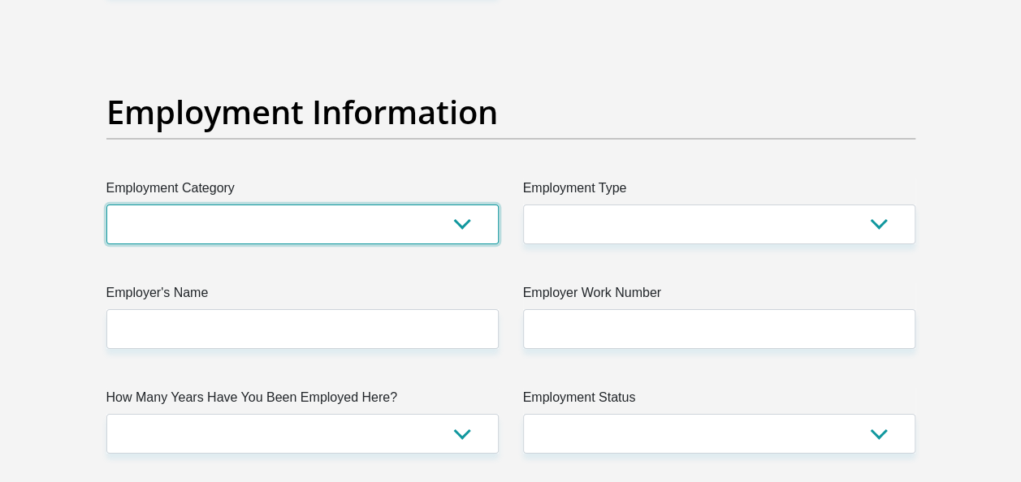
click at [458, 218] on select "AGRICULTURE ALCOHOL & TOBACCO CONSTRUCTION MATERIALS METALLURGY EQUIPMENT FOR R…" at bounding box center [302, 225] width 392 height 40
click at [300, 211] on select "AGRICULTURE ALCOHOL & TOBACCO CONSTRUCTION MATERIALS METALLURGY EQUIPMENT FOR R…" at bounding box center [302, 225] width 392 height 40
click at [269, 216] on select "AGRICULTURE ALCOHOL & TOBACCO CONSTRUCTION MATERIALS METALLURGY EQUIPMENT FOR R…" at bounding box center [302, 225] width 392 height 40
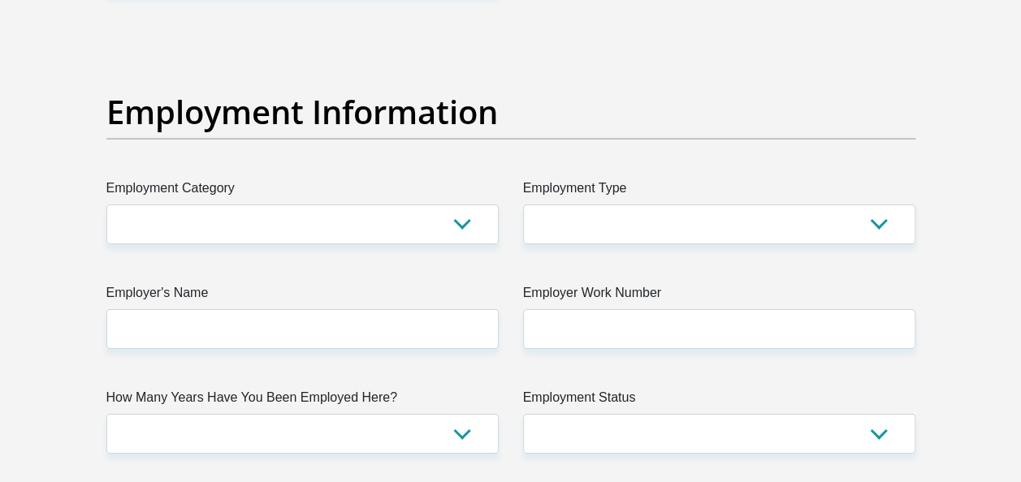
click at [629, 199] on label "Employment Type" at bounding box center [719, 192] width 392 height 26
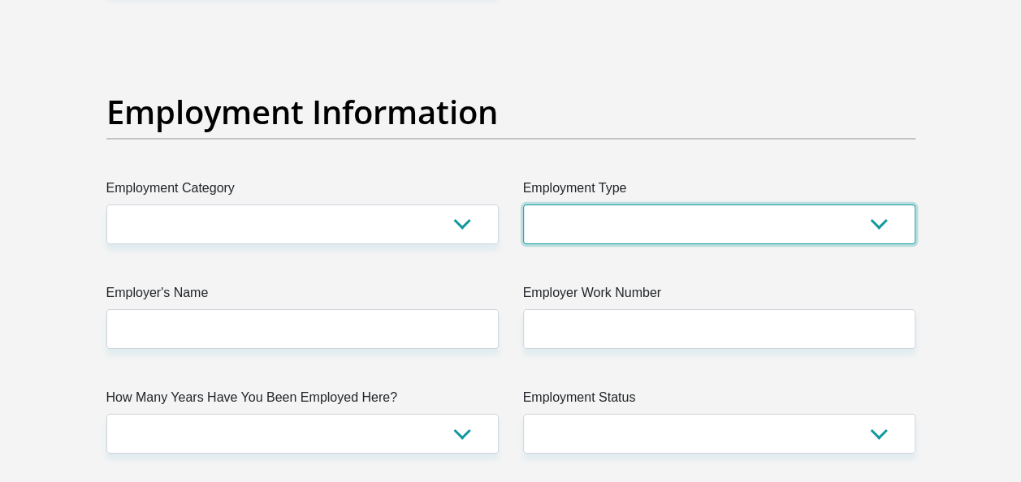
click at [629, 205] on select "College/Lecturer Craft Seller Creative Driver Executive Farmer Forces - Non Com…" at bounding box center [719, 225] width 392 height 40
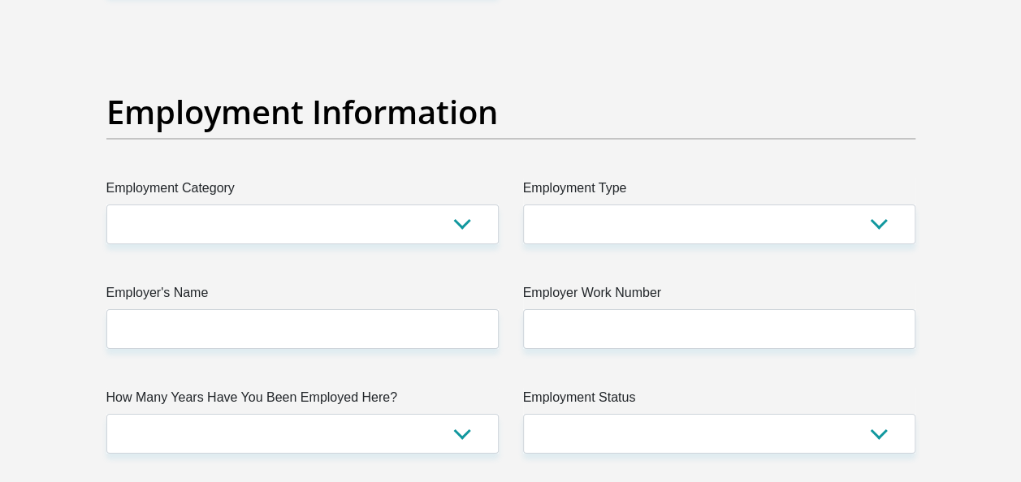
click at [629, 199] on label "Employment Type" at bounding box center [719, 192] width 392 height 26
click at [629, 205] on select "College/Lecturer Craft Seller Creative Driver Executive Farmer Forces - Non Com…" at bounding box center [719, 225] width 392 height 40
click at [629, 199] on label "Employment Type" at bounding box center [719, 192] width 392 height 26
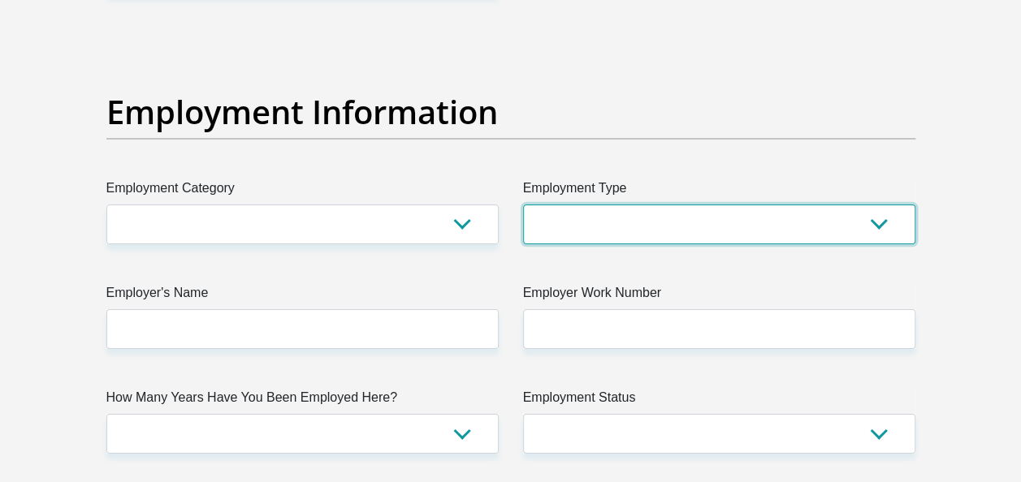
click at [629, 205] on select "College/Lecturer Craft Seller Creative Driver Executive Farmer Forces - Non Com…" at bounding box center [719, 225] width 392 height 40
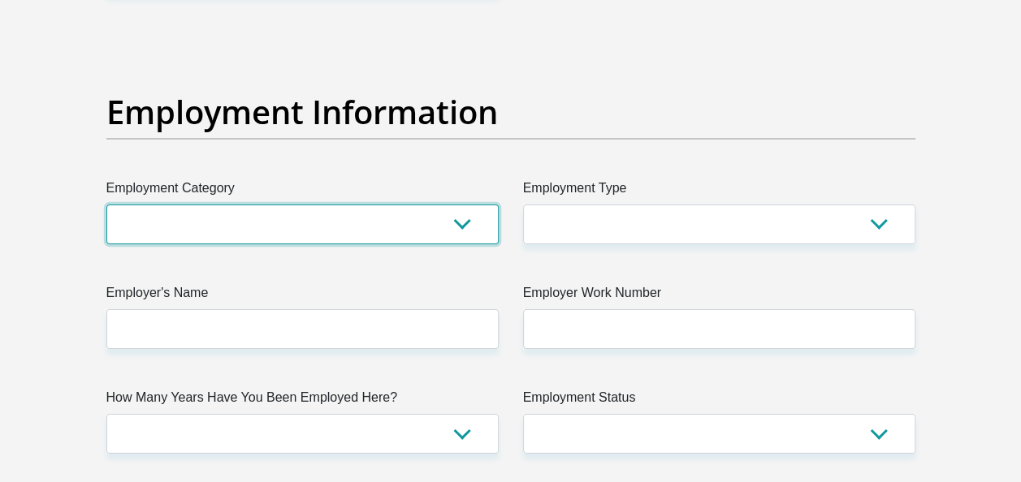
click at [462, 219] on select "AGRICULTURE ALCOHOL & TOBACCO CONSTRUCTION MATERIALS METALLURGY EQUIPMENT FOR R…" at bounding box center [302, 225] width 392 height 40
select select "60"
click at [106, 205] on select "AGRICULTURE ALCOHOL & TOBACCO CONSTRUCTION MATERIALS METALLURGY EQUIPMENT FOR R…" at bounding box center [302, 225] width 392 height 40
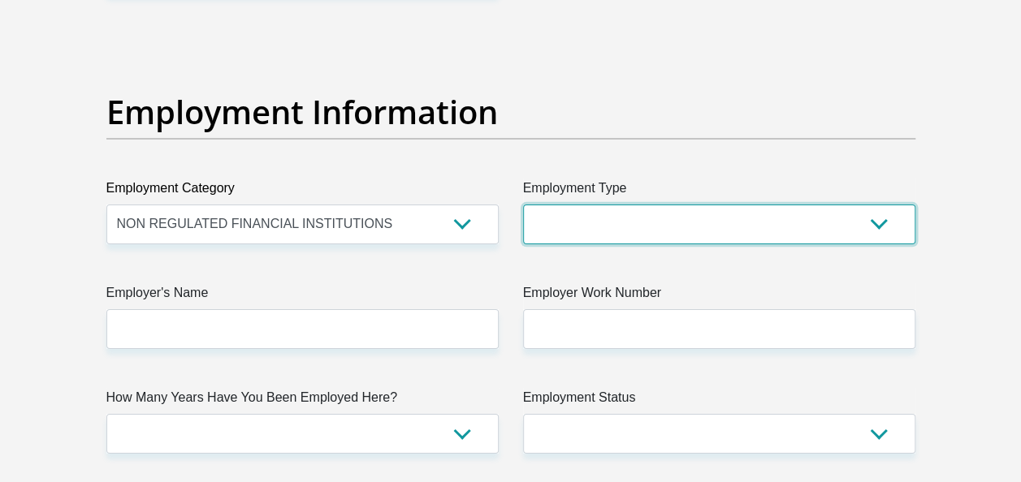
click at [654, 227] on select "College/Lecturer Craft Seller Creative Driver Executive Farmer Forces - Non Com…" at bounding box center [719, 225] width 392 height 40
select select "Teacher"
click at [523, 205] on select "College/Lecturer Craft Seller Creative Driver Executive Farmer Forces - Non Com…" at bounding box center [719, 225] width 392 height 40
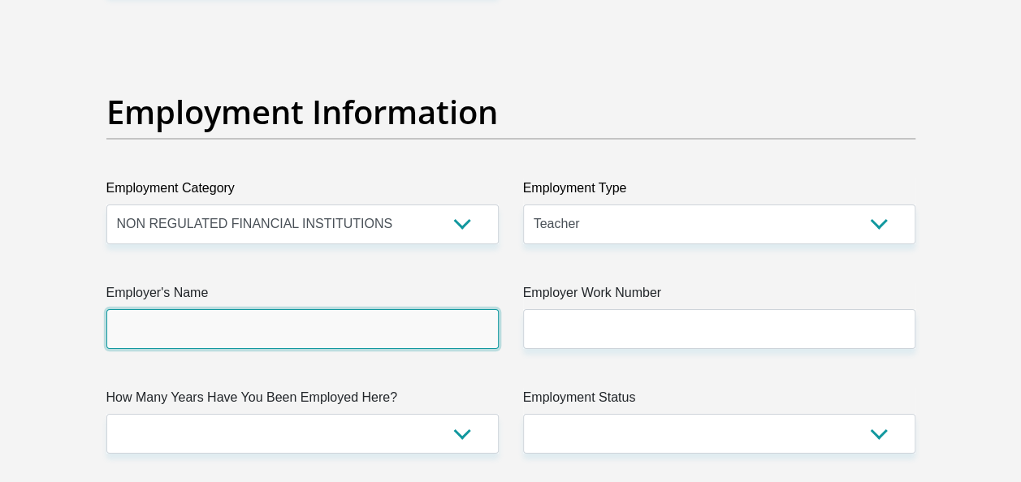
click at [442, 320] on input "Employer's Name" at bounding box center [302, 329] width 392 height 40
click at [367, 340] on input "Employer's Name" at bounding box center [302, 329] width 392 height 40
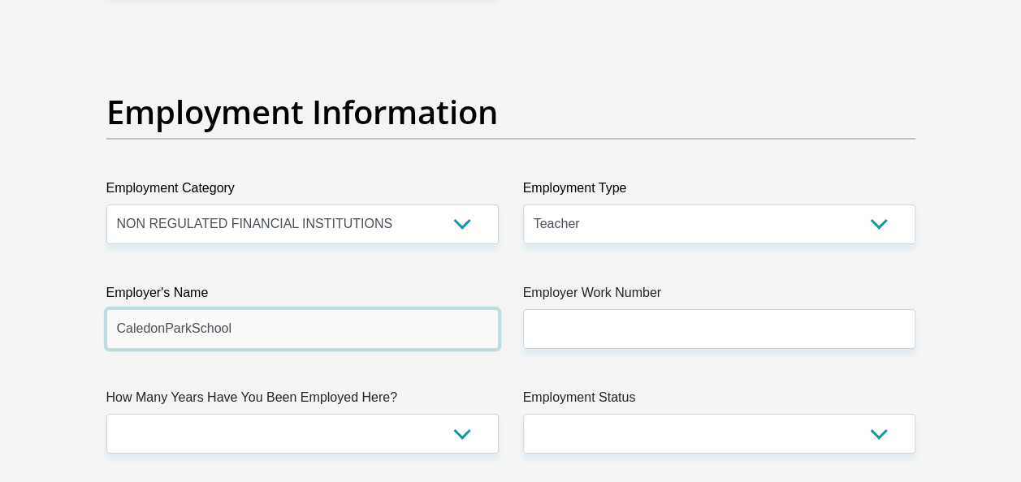
type input "CaledonParkSchool"
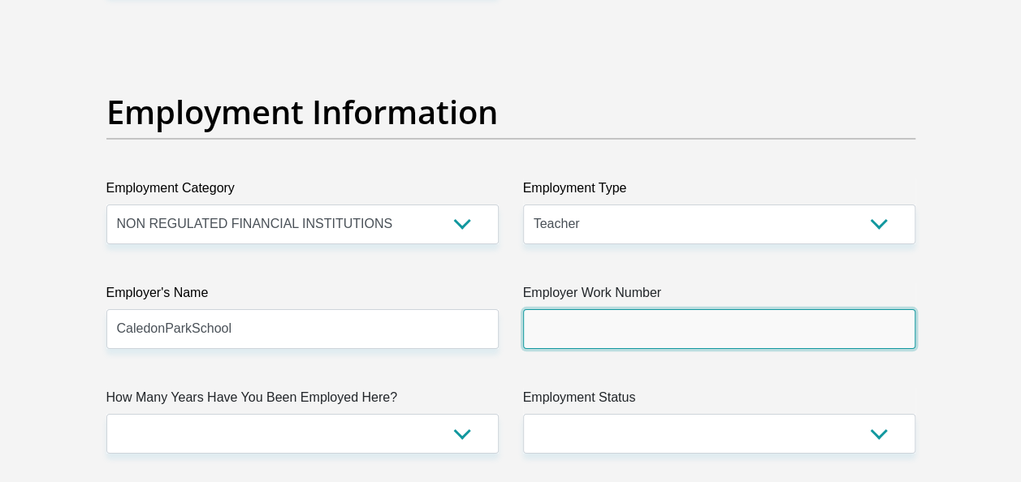
click at [560, 345] on input "Employer Work Number" at bounding box center [719, 329] width 392 height 40
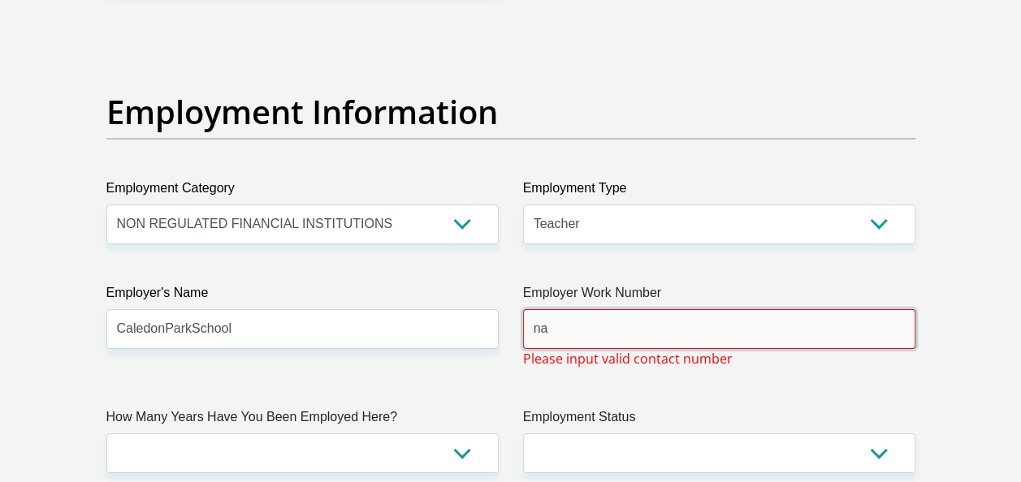
type input "na"
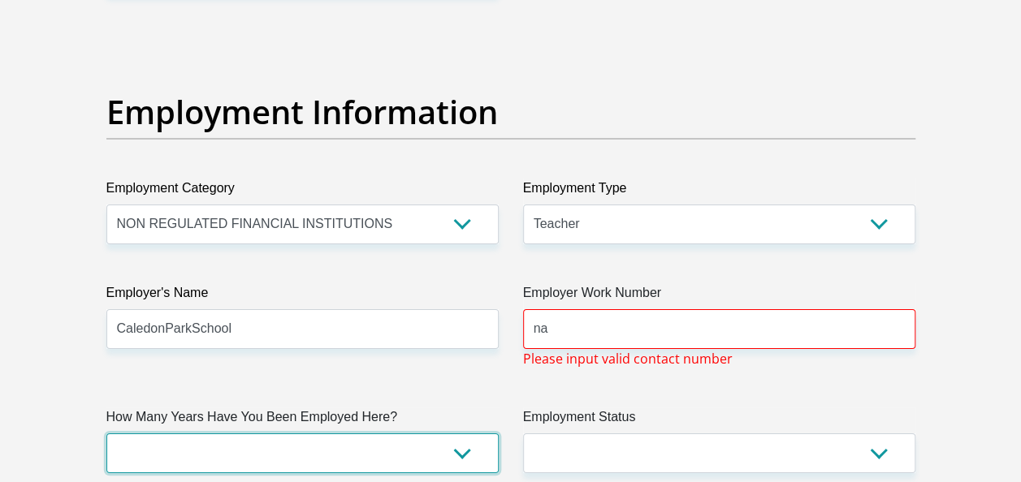
click at [287, 447] on select "less than 1 year 1-3 years 3-5 years 5+ years" at bounding box center [302, 454] width 392 height 40
click at [106, 434] on select "less than 1 year 1-3 years 3-5 years 5+ years" at bounding box center [302, 454] width 392 height 40
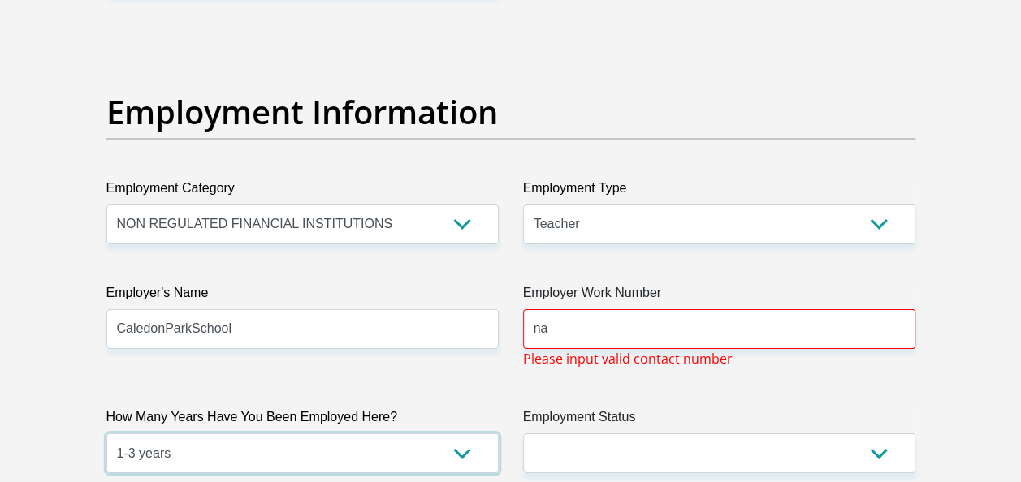
click at [252, 450] on select "less than 1 year 1-3 years 3-5 years 5+ years" at bounding box center [302, 454] width 392 height 40
select select "6"
click at [106, 434] on select "less than 1 year 1-3 years 3-5 years 5+ years" at bounding box center [302, 454] width 392 height 40
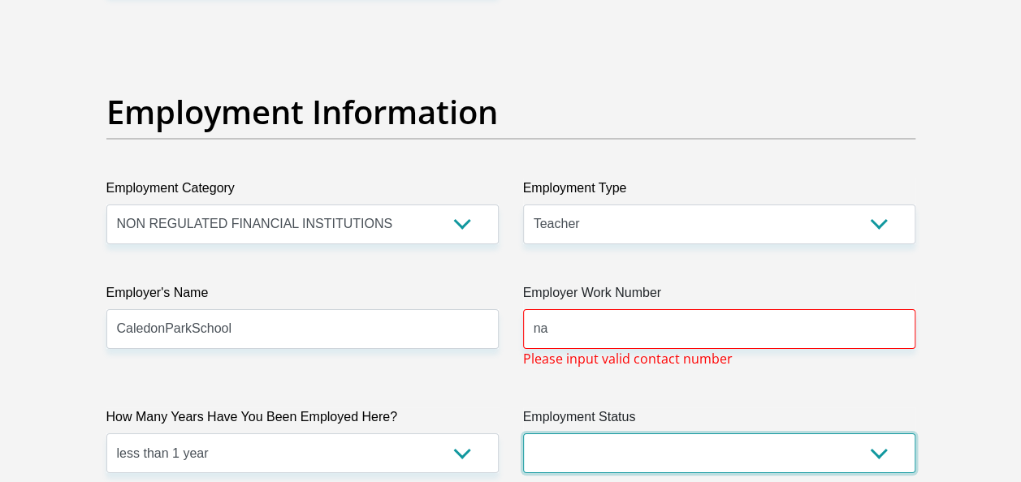
click at [582, 448] on select "Permanent/Full-time Part-time/Casual Contract Worker Self-Employed Housewife Re…" at bounding box center [719, 454] width 392 height 40
select select "2"
click at [523, 434] on select "Permanent/Full-time Part-time/Casual Contract Worker Self-Employed Housewife Re…" at bounding box center [719, 454] width 392 height 40
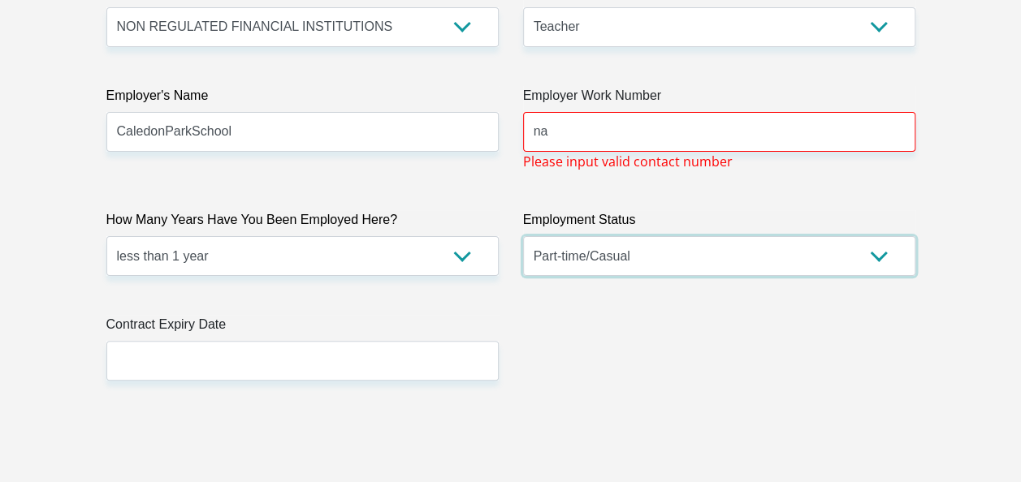
scroll to position [3238, 0]
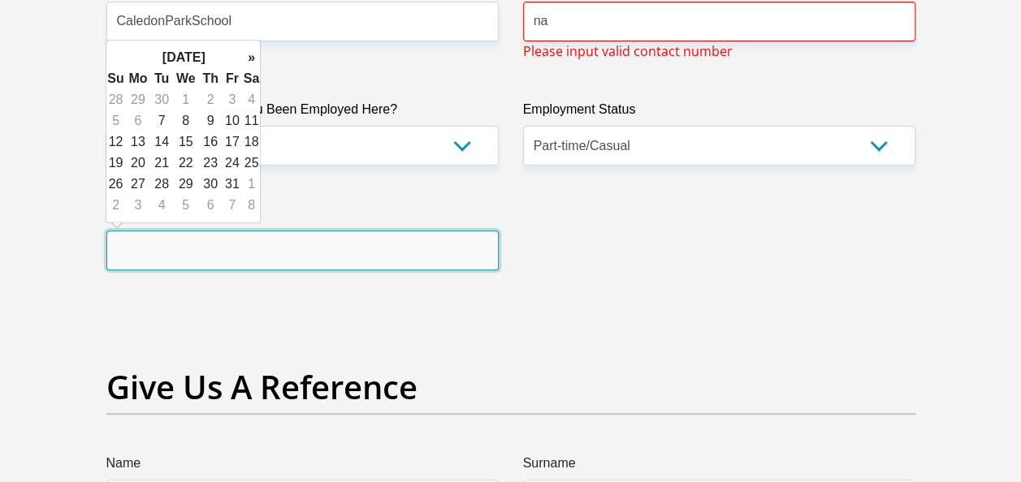
click at [454, 241] on input "text" at bounding box center [302, 251] width 392 height 40
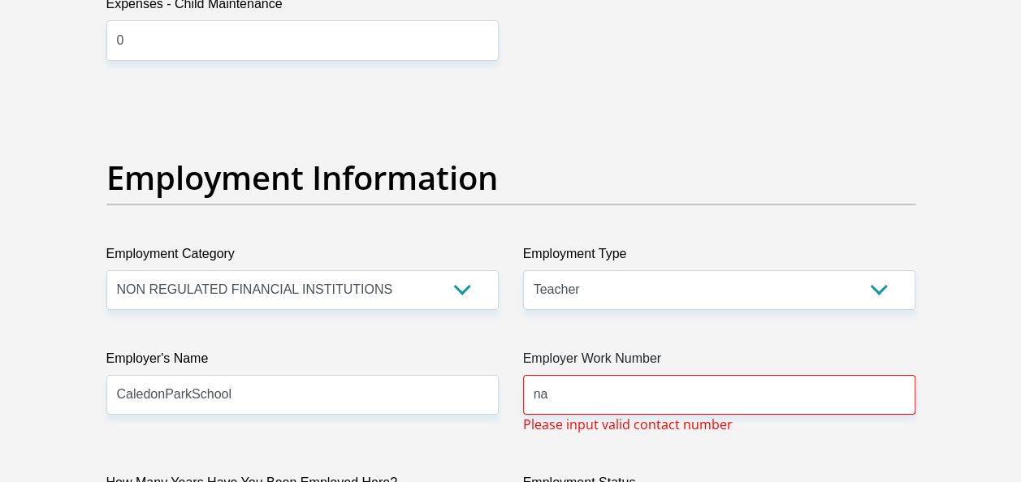
scroll to position [2843, 0]
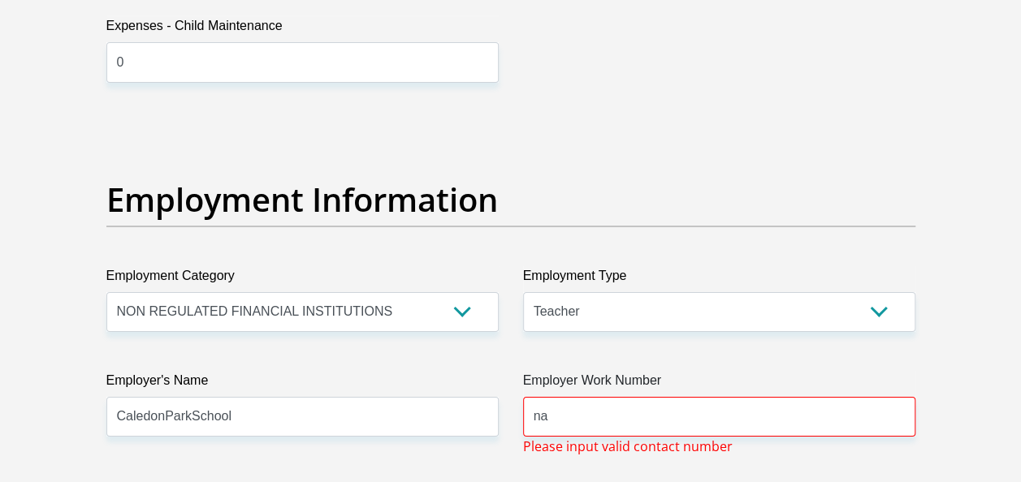
type input "2025/10/07"
click at [677, 403] on input "na" at bounding box center [719, 417] width 392 height 40
type input "n"
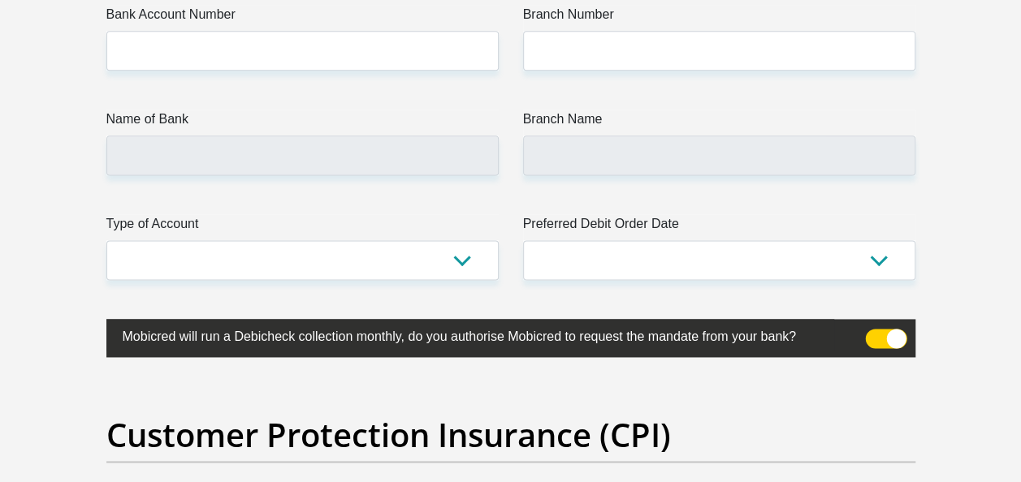
scroll to position [4101, 0]
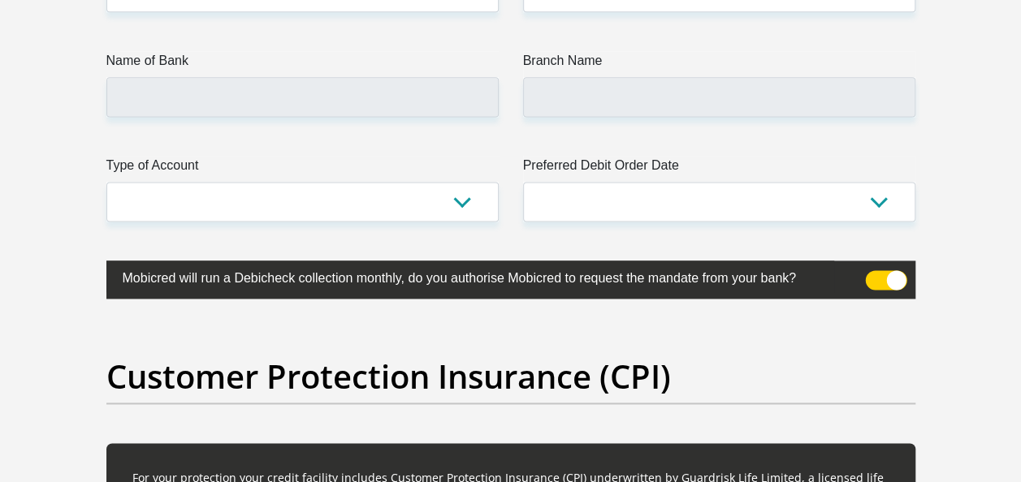
type input "0"
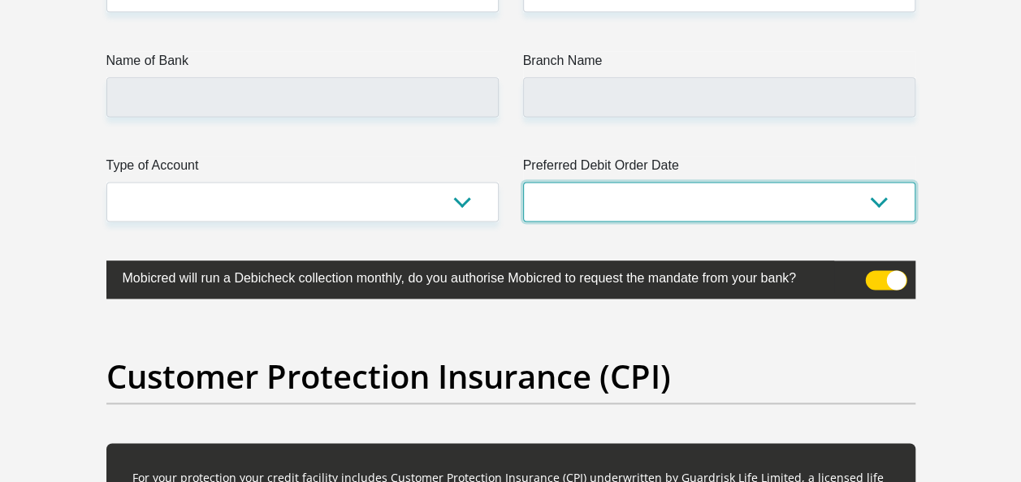
click at [883, 190] on select "1st 2nd 3rd 4th 5th 7th 18th 19th 20th 21st 22nd 23rd 24th 25th 26th 27th 28th …" at bounding box center [719, 202] width 392 height 40
select select "7"
click at [523, 182] on select "1st 2nd 3rd 4th 5th 7th 18th 19th 20th 21st 22nd 23rd 24th 25th 26th 27th 28th …" at bounding box center [719, 202] width 392 height 40
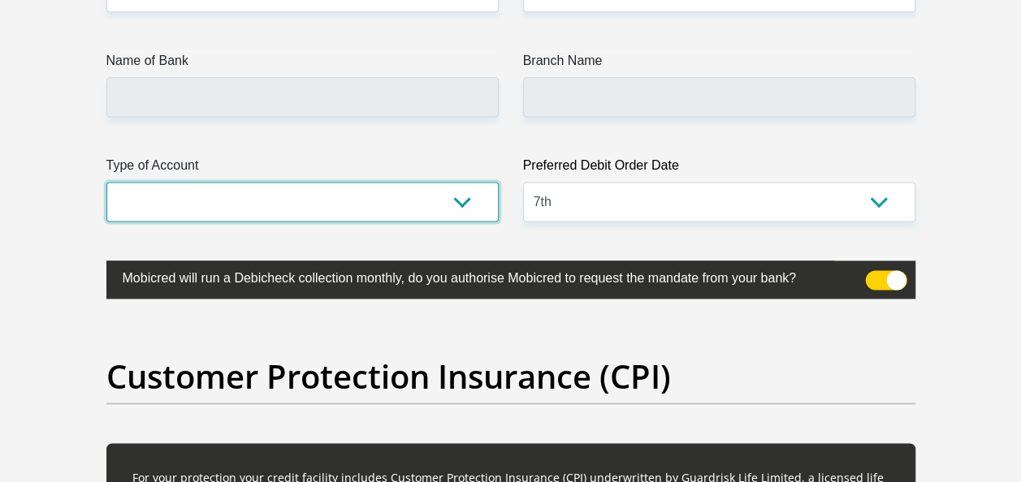
click at [461, 192] on select "Cheque Savings" at bounding box center [302, 202] width 392 height 40
select select "SAV"
click at [106, 182] on select "Cheque Savings" at bounding box center [302, 202] width 392 height 40
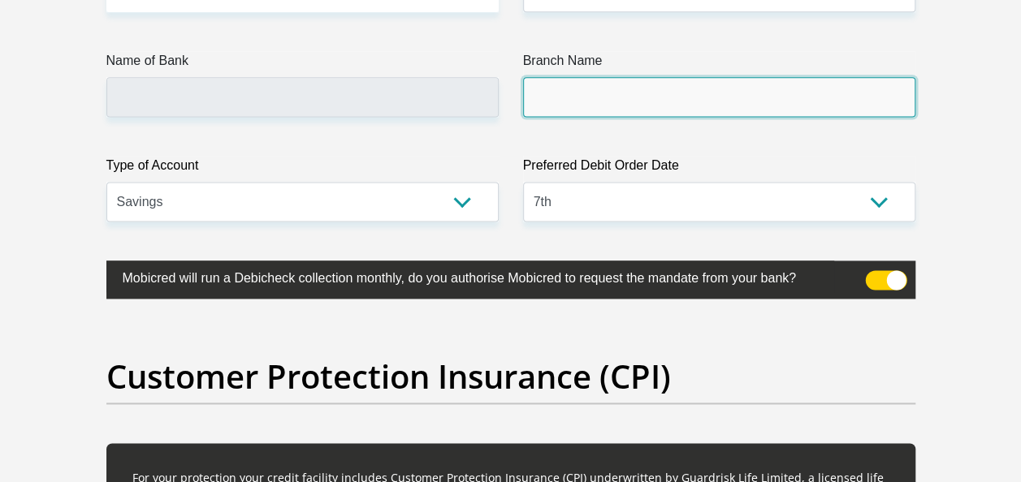
click at [580, 91] on input "Branch Name" at bounding box center [719, 97] width 392 height 40
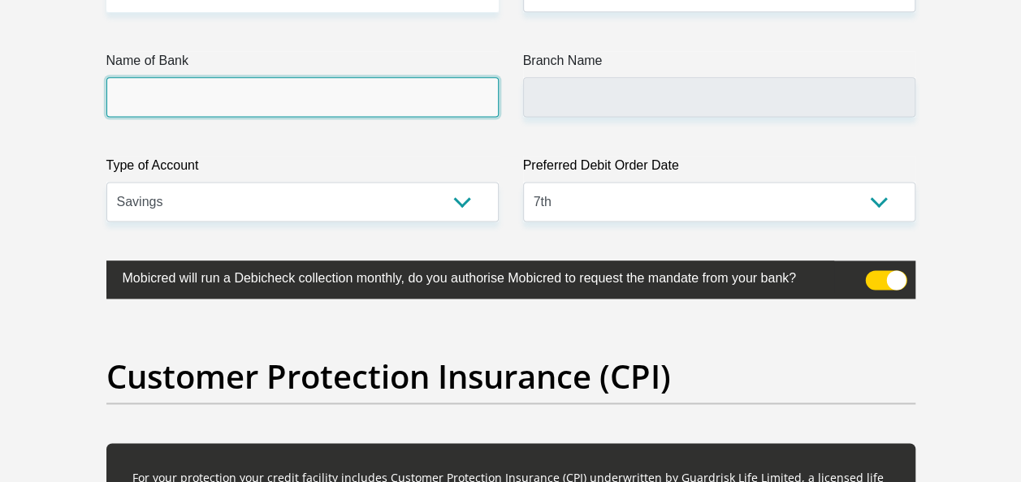
click at [362, 77] on input "Name of Bank" at bounding box center [302, 97] width 392 height 40
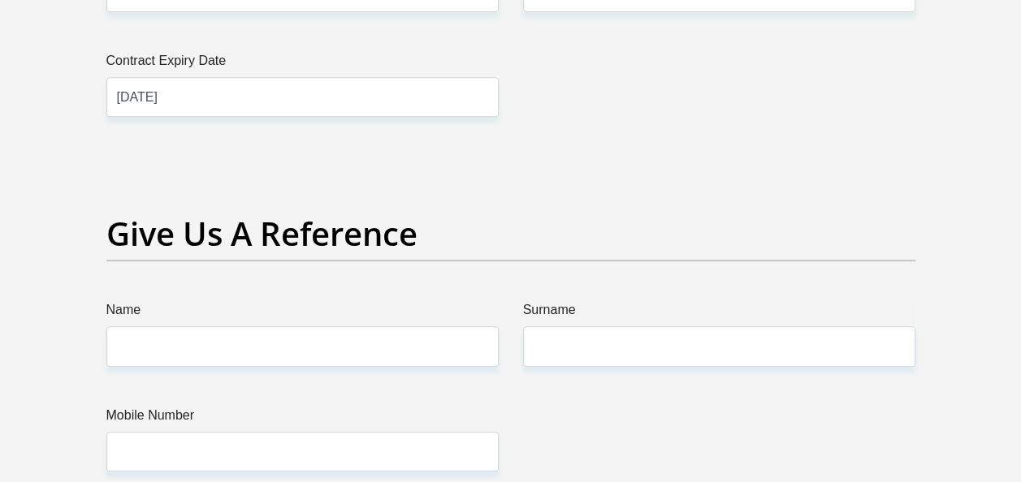
scroll to position [3436, 0]
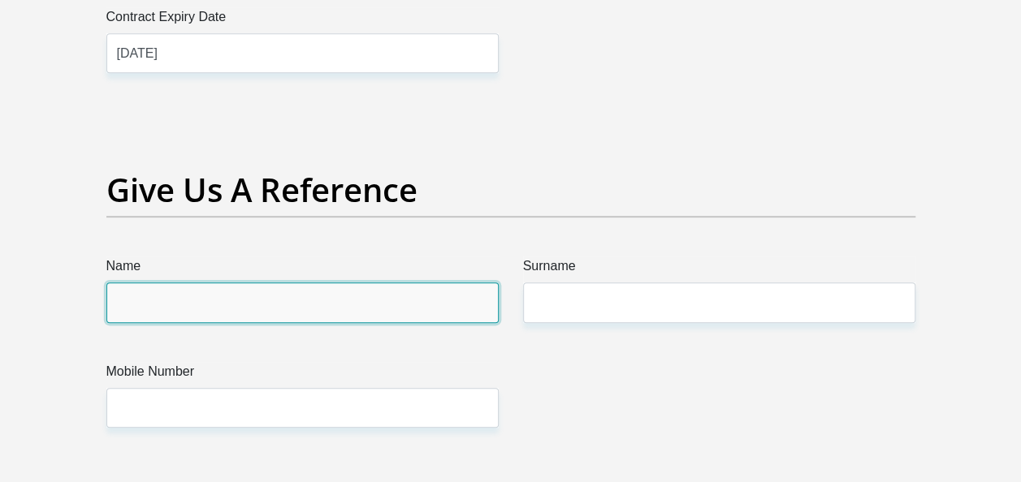
click at [450, 296] on input "Name" at bounding box center [302, 303] width 392 height 40
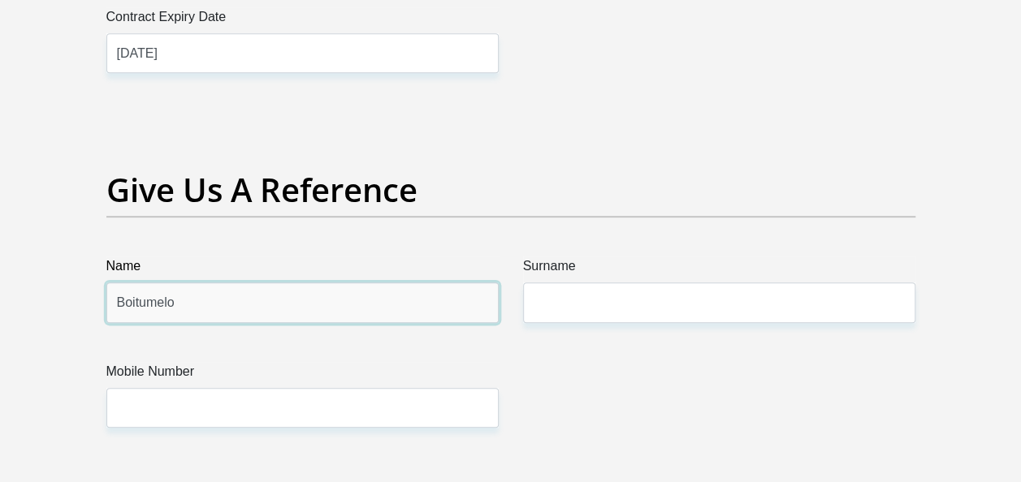
type input "Boitumelo"
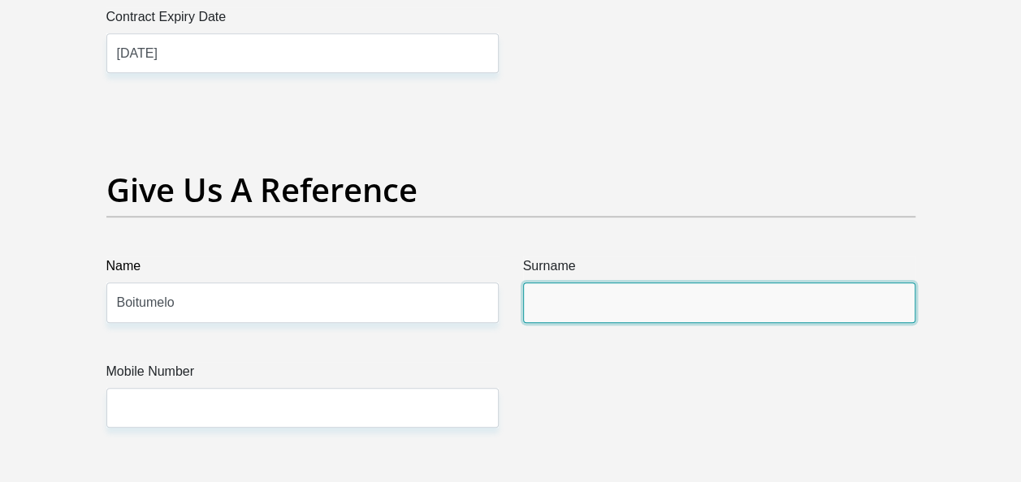
click at [629, 290] on input "Surname" at bounding box center [719, 303] width 392 height 40
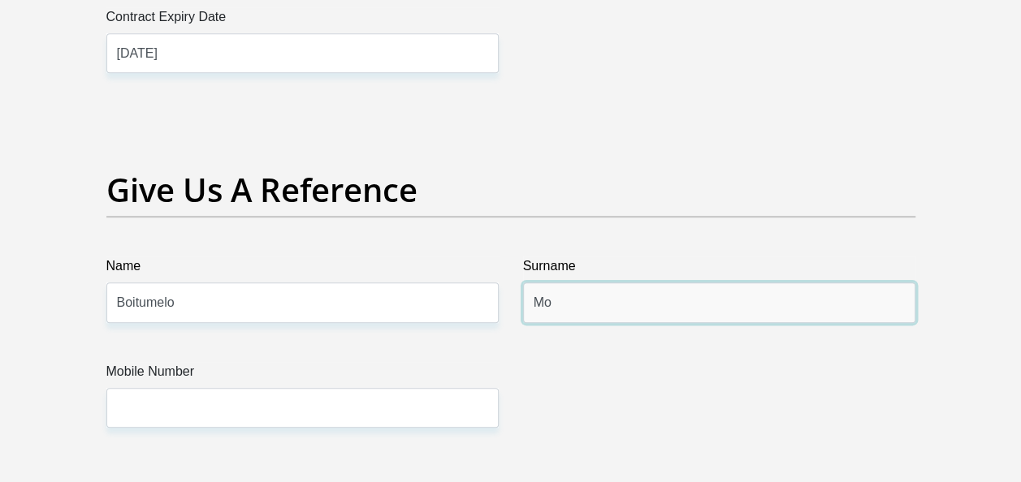
type input "M"
type input "Mokhethea"
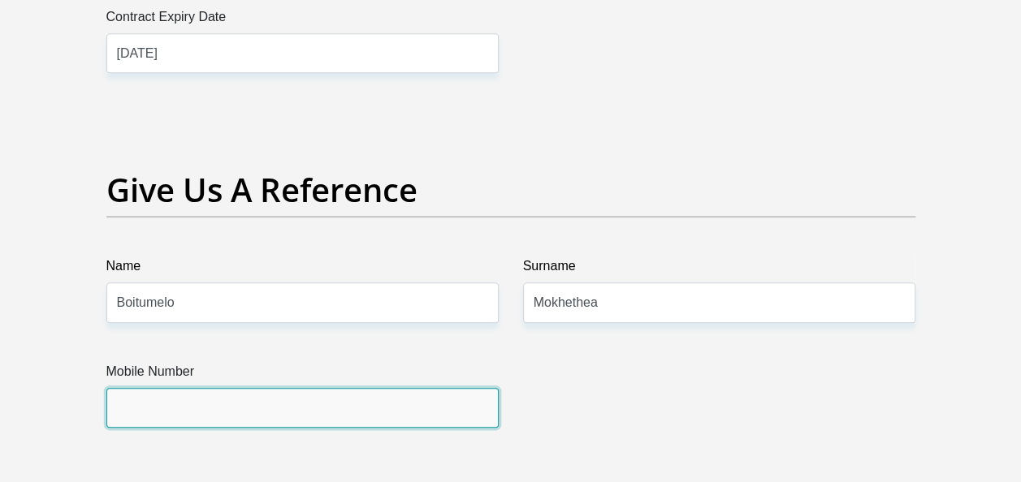
click at [416, 398] on input "Mobile Number" at bounding box center [302, 408] width 392 height 40
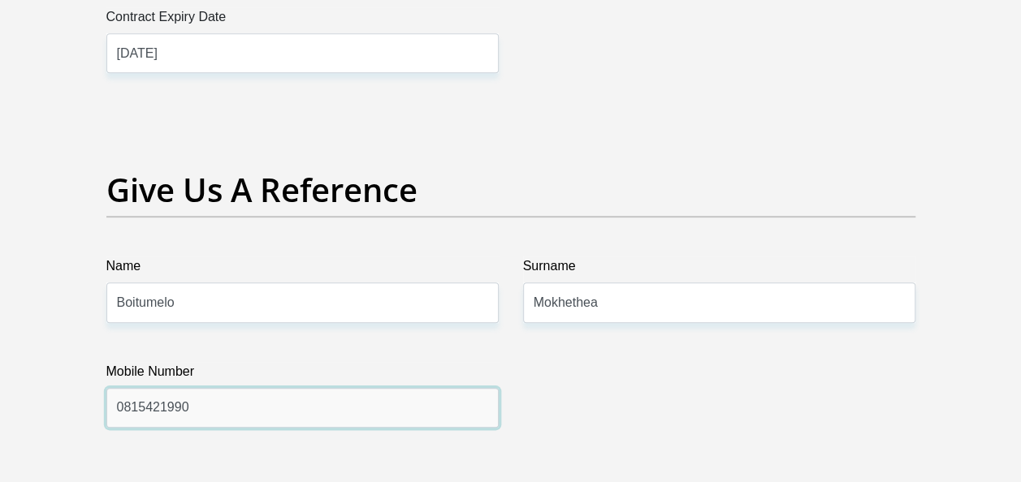
type input "0815421990"
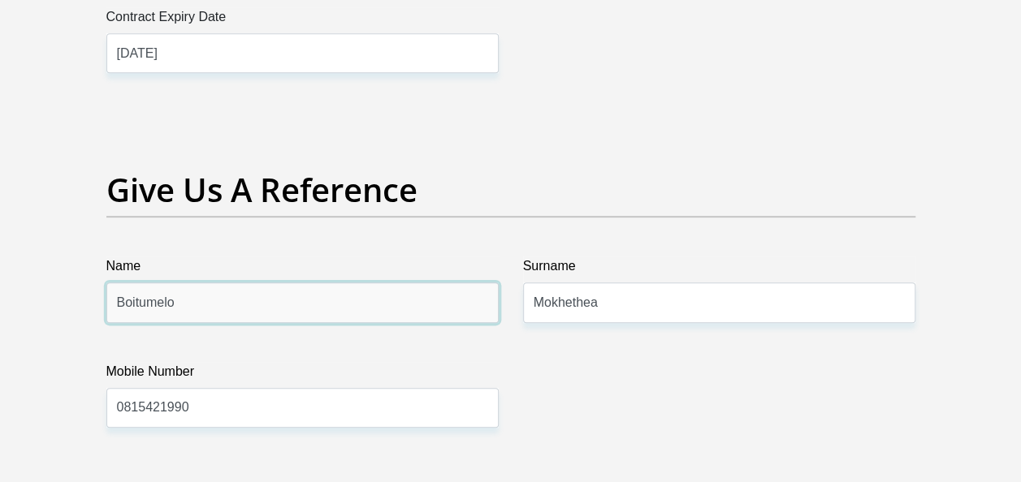
click at [437, 305] on input "Boitumelo" at bounding box center [302, 303] width 392 height 40
type input "B"
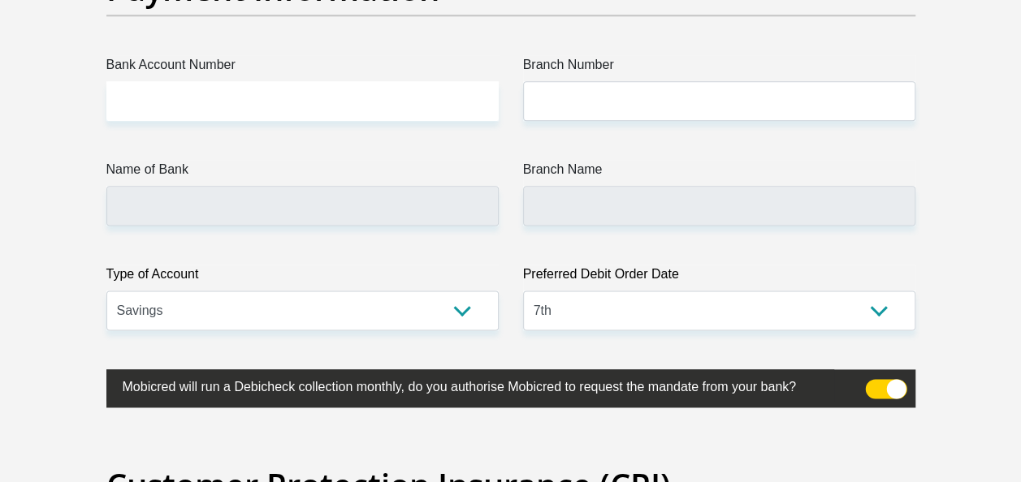
scroll to position [4028, 0]
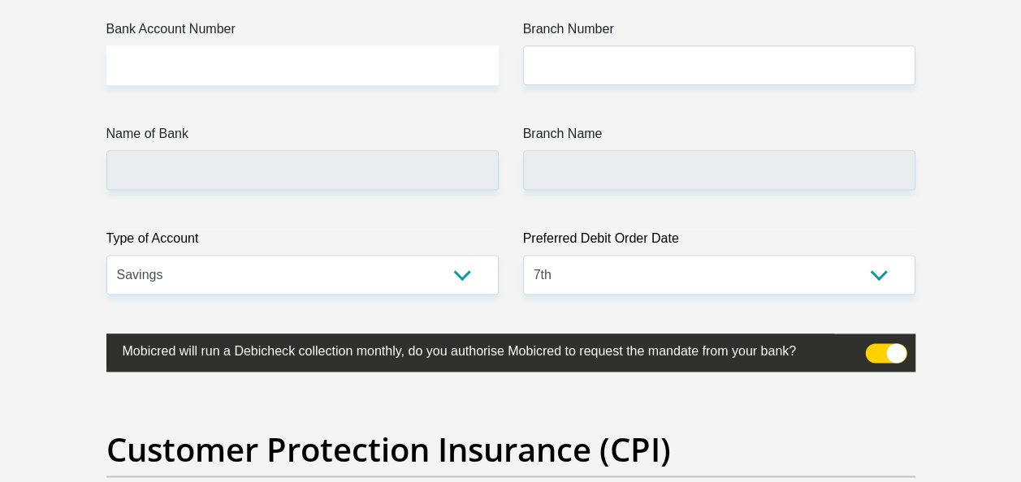
type input "Itumeleng"
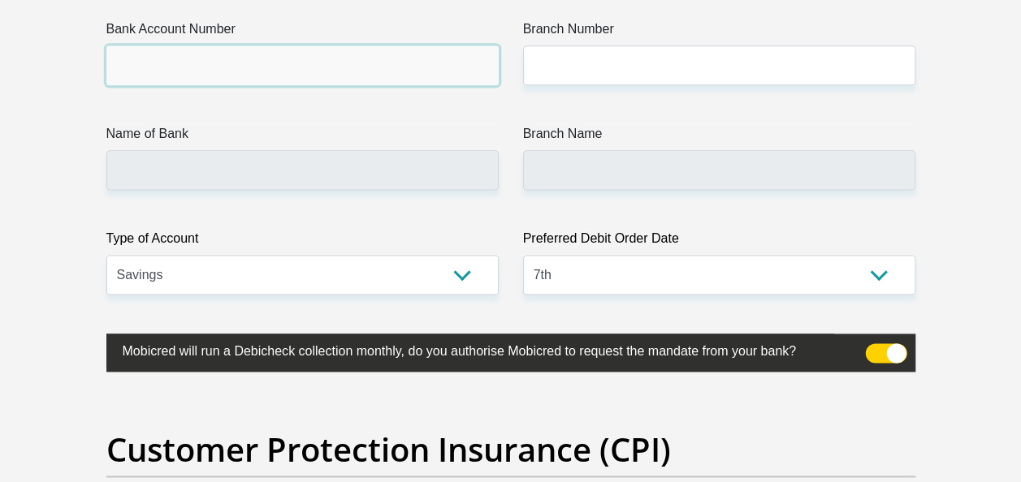
click at [289, 68] on input "Bank Account Number" at bounding box center [302, 65] width 392 height 40
type input "1632807465"
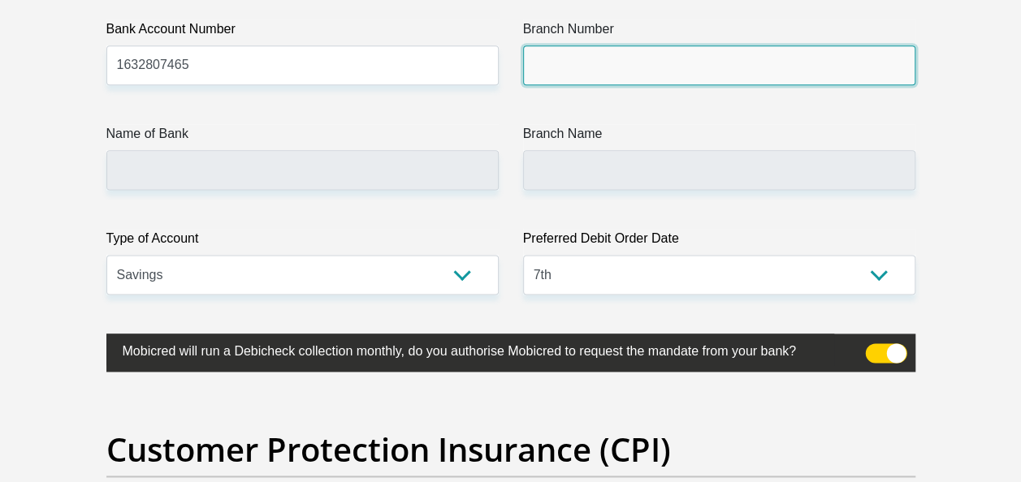
click at [567, 68] on input "Branch Number" at bounding box center [719, 65] width 392 height 40
type input "4710010"
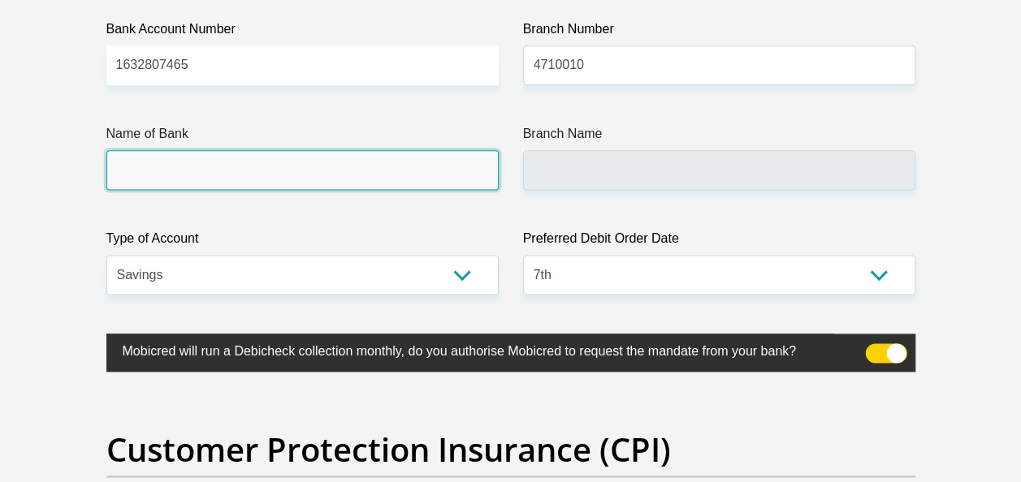
click at [388, 177] on input "Name of Bank" at bounding box center [302, 170] width 392 height 40
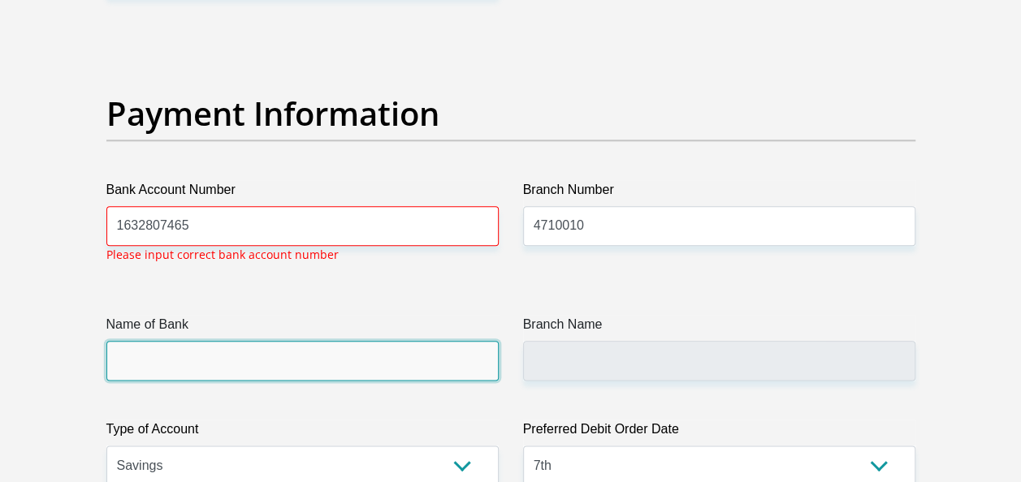
scroll to position [3865, 0]
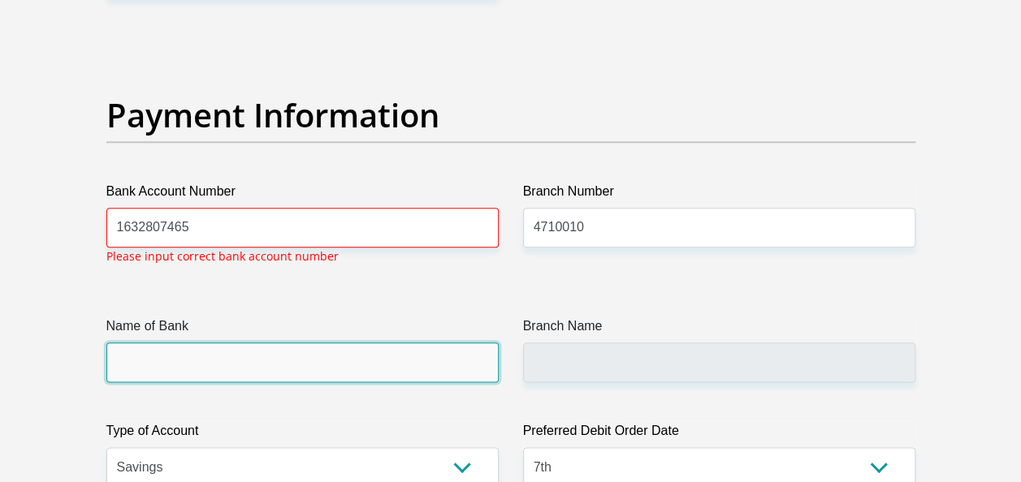
click at [248, 349] on input "Name of Bank" at bounding box center [302, 363] width 392 height 40
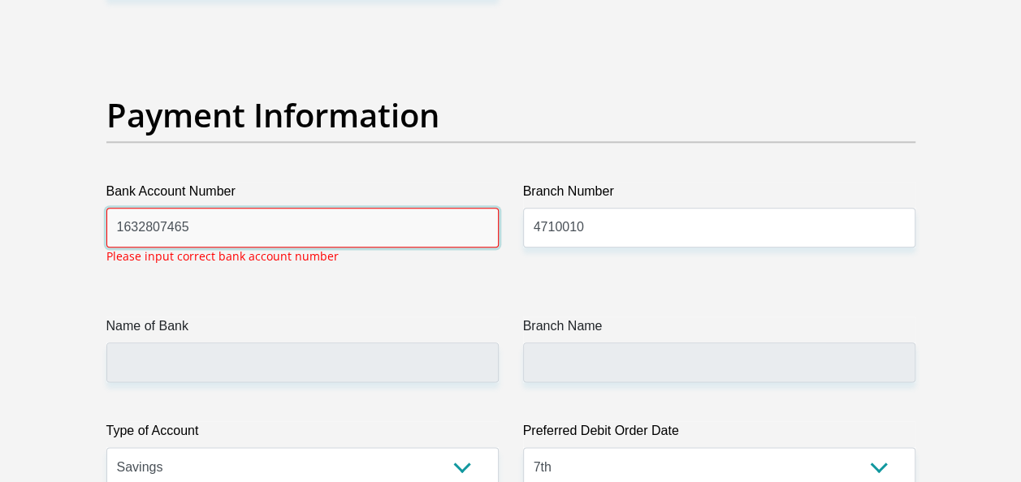
click at [229, 214] on input "1632807465" at bounding box center [302, 228] width 392 height 40
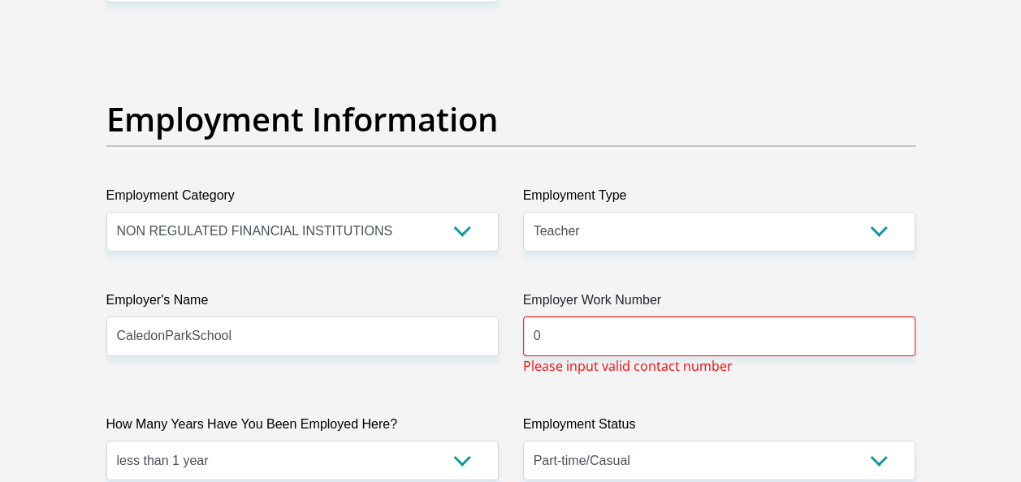
scroll to position [2909, 0]
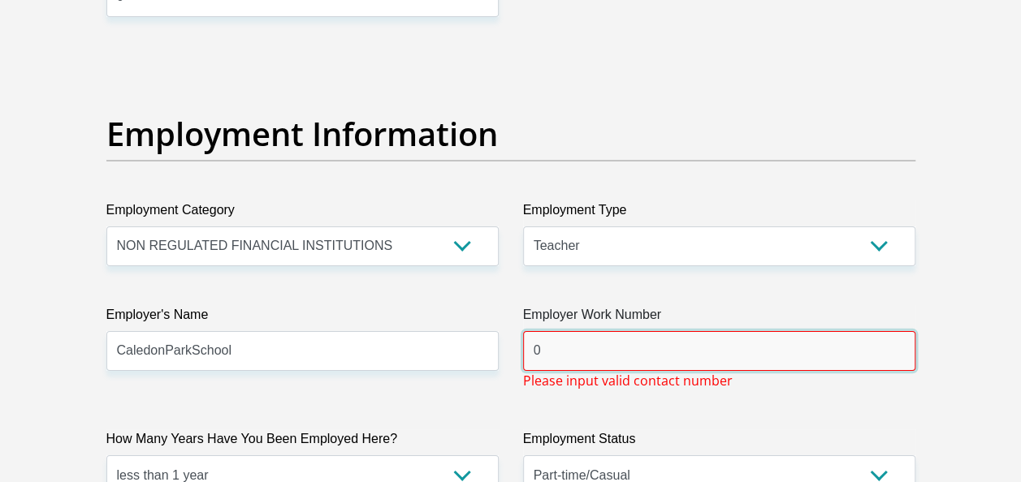
click at [591, 342] on input "0" at bounding box center [719, 351] width 392 height 40
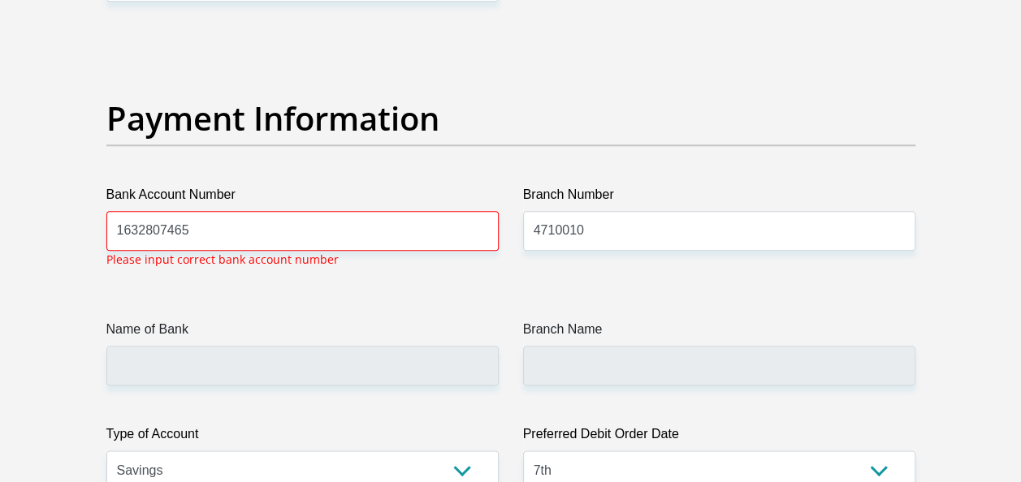
type input "0"
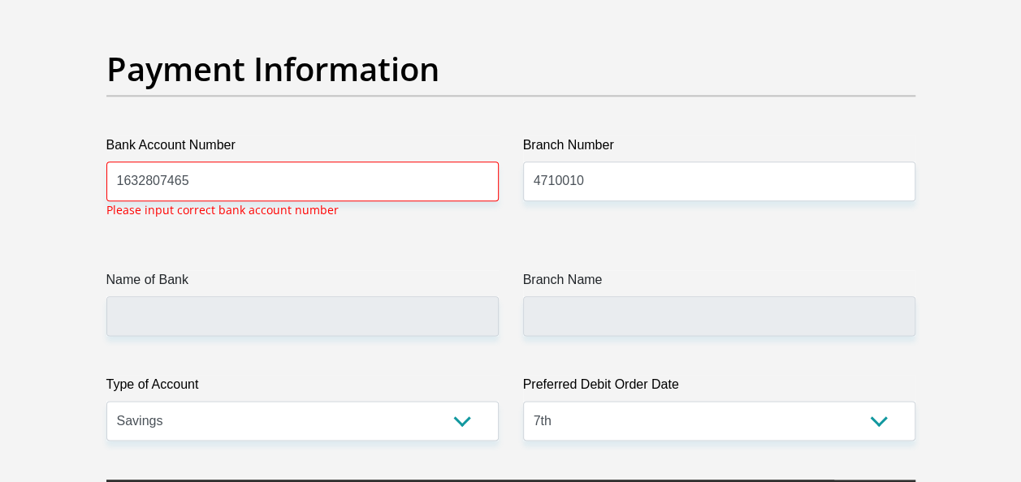
scroll to position [3981, 0]
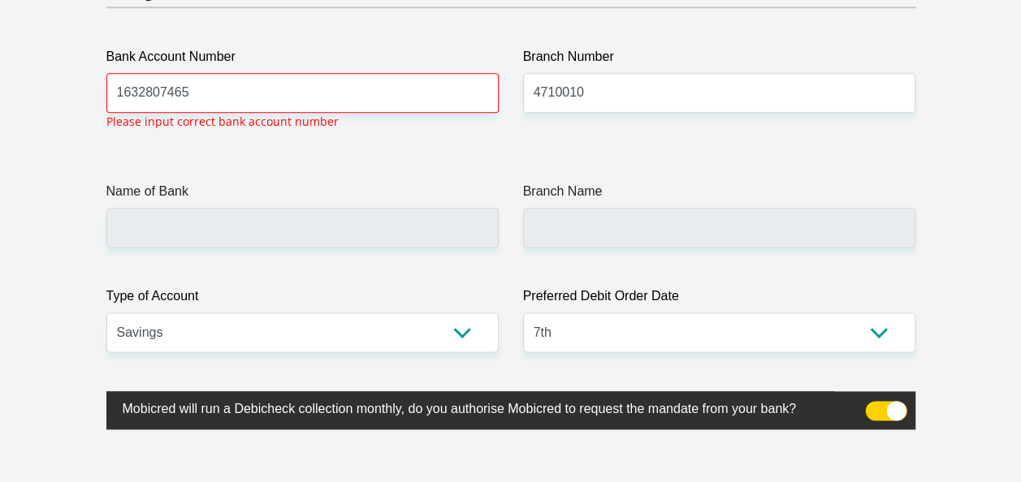
type input "0626758187"
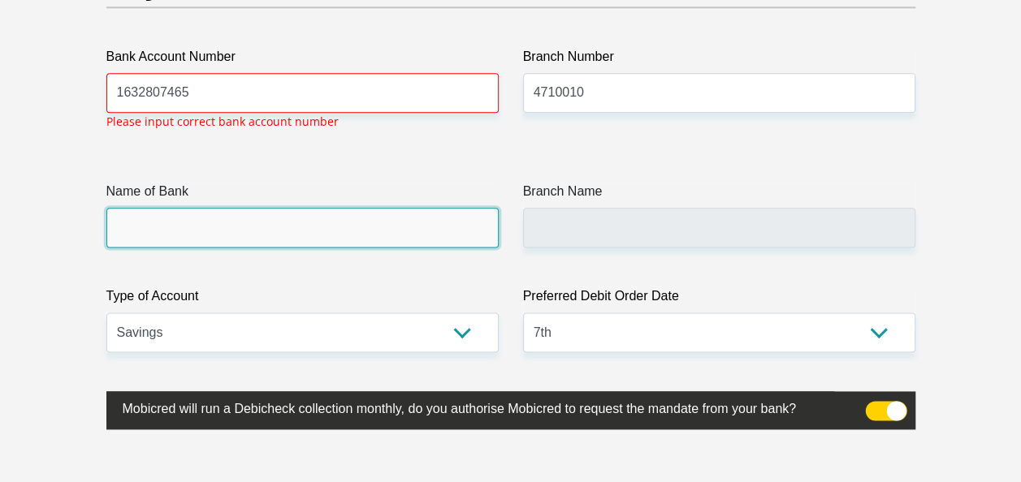
click at [391, 213] on input "Name of Bank" at bounding box center [302, 228] width 392 height 40
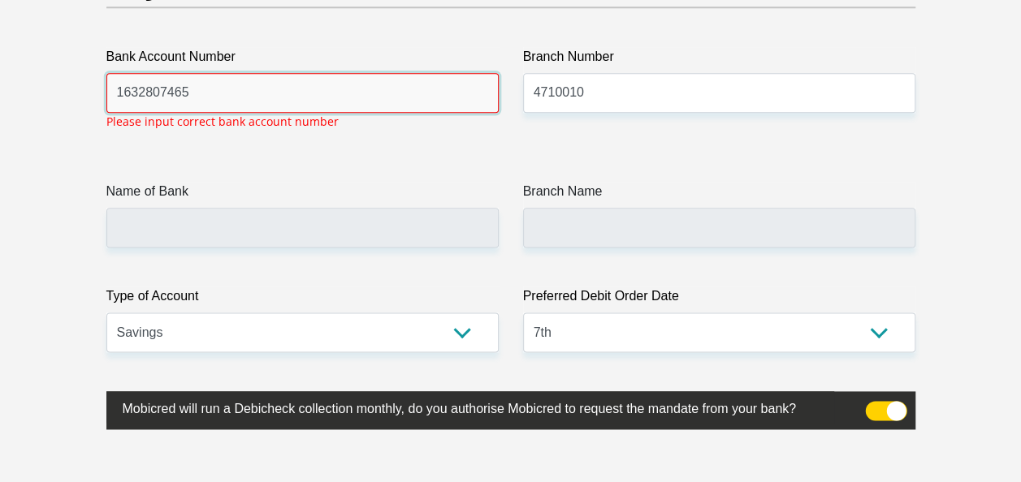
click at [456, 81] on input "1632807465" at bounding box center [302, 93] width 392 height 40
type input "1"
type input "52849763534222165"
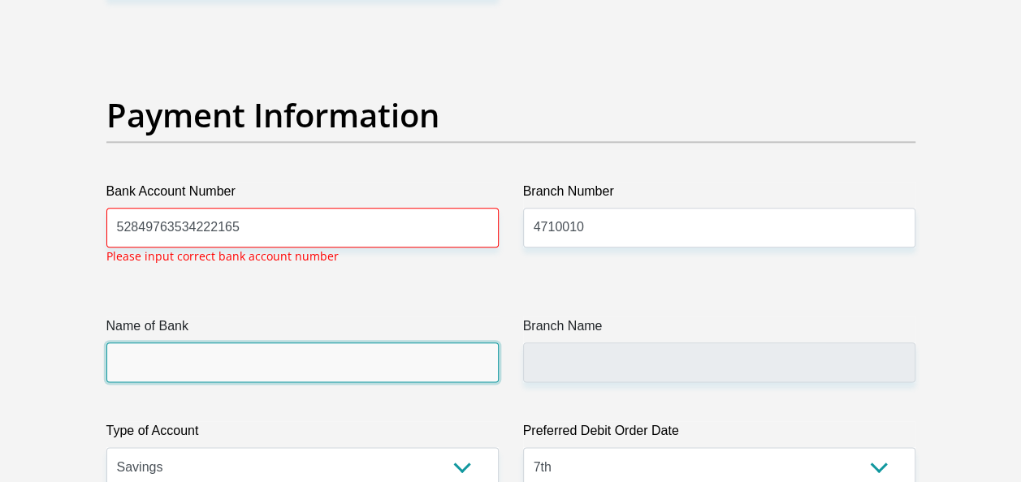
scroll to position [3846, 0]
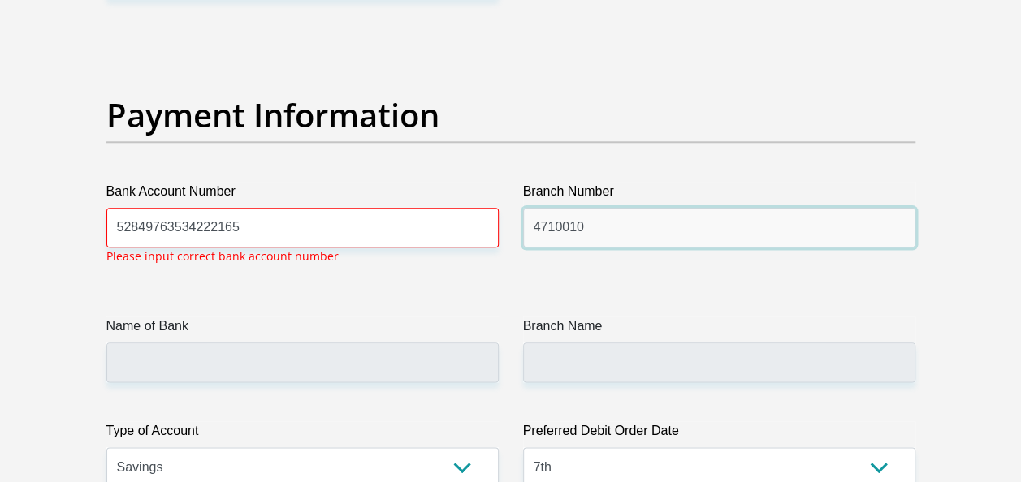
click at [629, 219] on input "4710010" at bounding box center [719, 228] width 392 height 40
type input "470010"
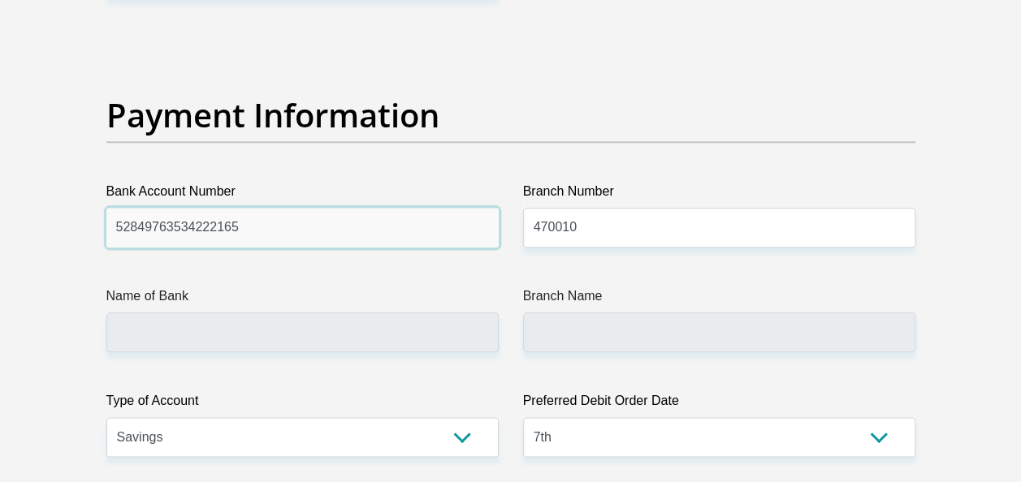
click at [471, 223] on input "52849763534222165" at bounding box center [302, 228] width 392 height 40
type input "CAPITEC BANK LIMITED"
type input "CAPITEC BANK CPC"
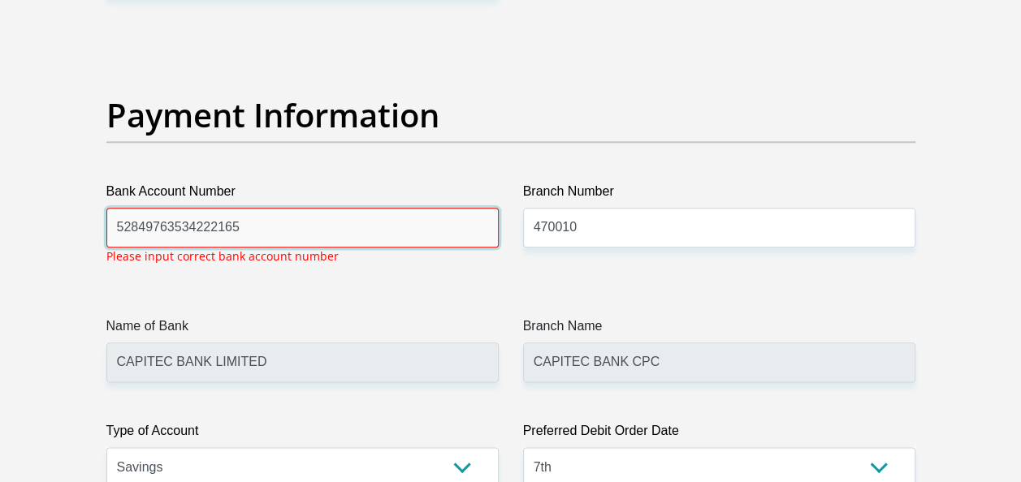
click at [471, 223] on input "52849763534222165" at bounding box center [302, 228] width 392 height 40
type input "5"
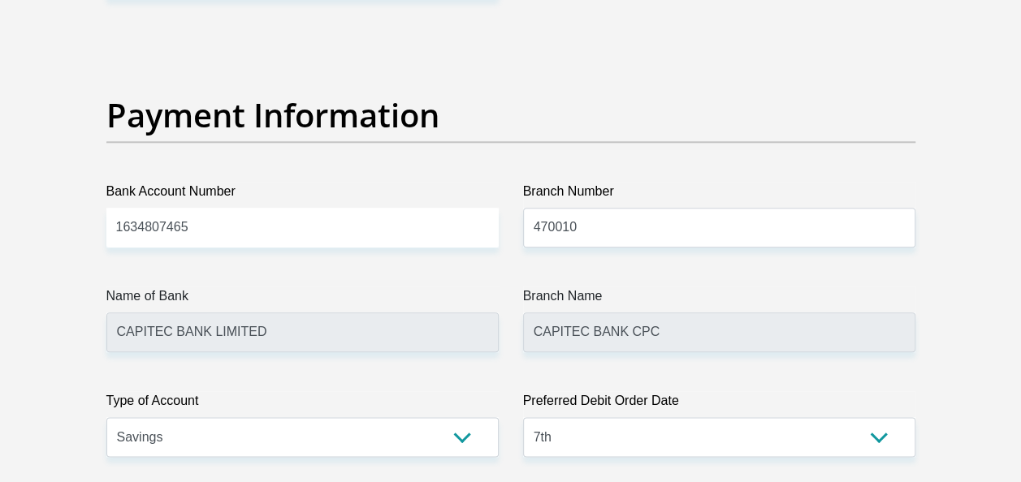
click at [653, 322] on div "Branch Name CAPITEC BANK CPC" at bounding box center [719, 320] width 392 height 66
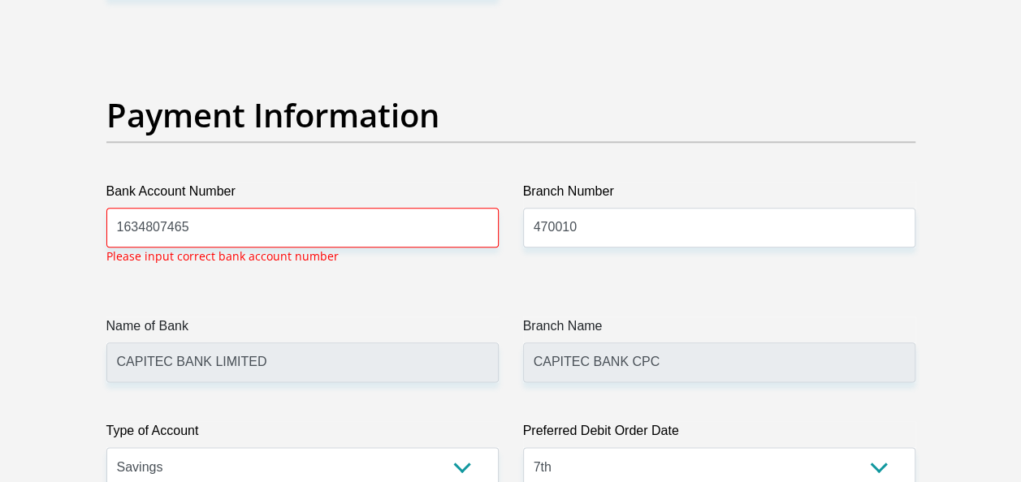
click at [145, 226] on input "1634807465" at bounding box center [302, 228] width 392 height 40
type input "1632807465"
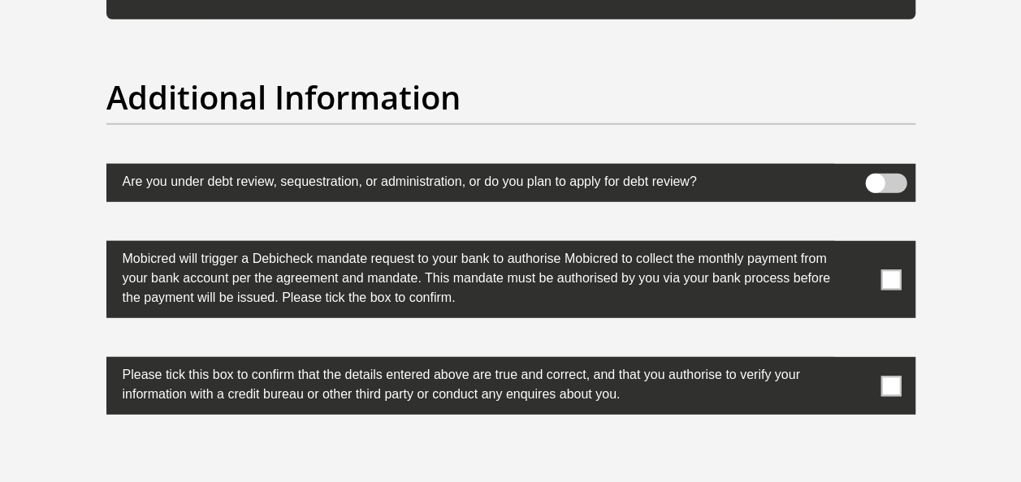
scroll to position [5194, 0]
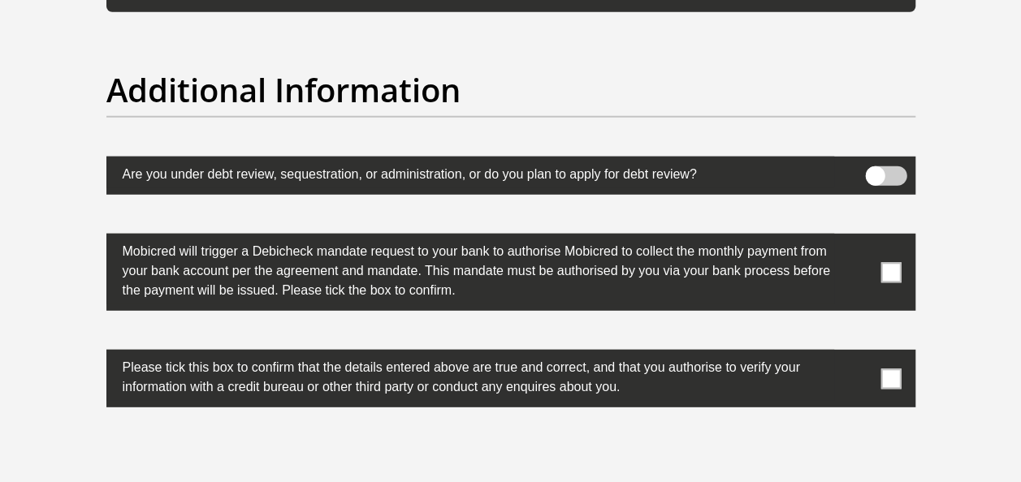
click at [887, 270] on span at bounding box center [890, 272] width 20 height 20
click at [858, 238] on input "checkbox" at bounding box center [858, 238] width 0 height 0
click at [887, 270] on span at bounding box center [890, 272] width 20 height 20
click at [858, 238] on input "checkbox" at bounding box center [858, 238] width 0 height 0
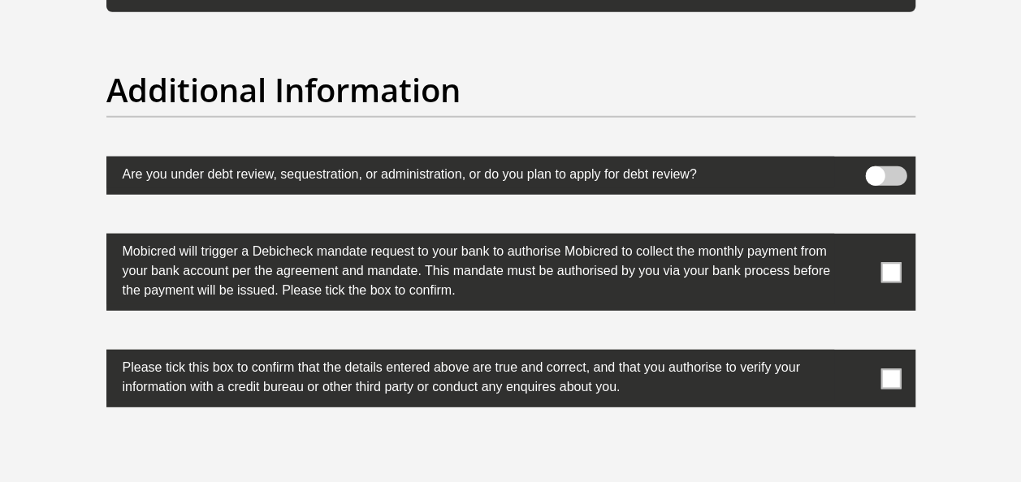
click at [901, 381] on label at bounding box center [510, 379] width 809 height 58
click at [858, 354] on input "checkbox" at bounding box center [858, 354] width 0 height 0
click at [880, 266] on span at bounding box center [890, 272] width 20 height 20
click at [858, 238] on input "checkbox" at bounding box center [858, 238] width 0 height 0
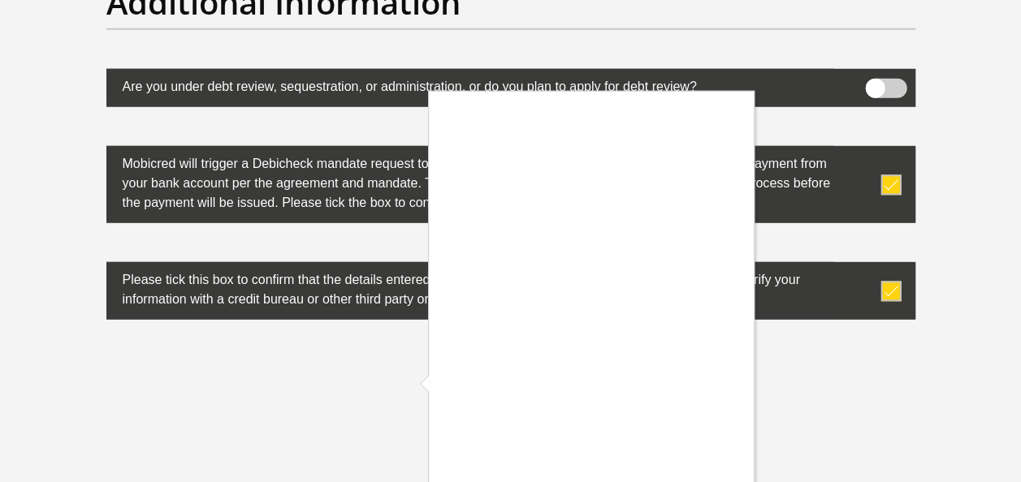
scroll to position [5384, 0]
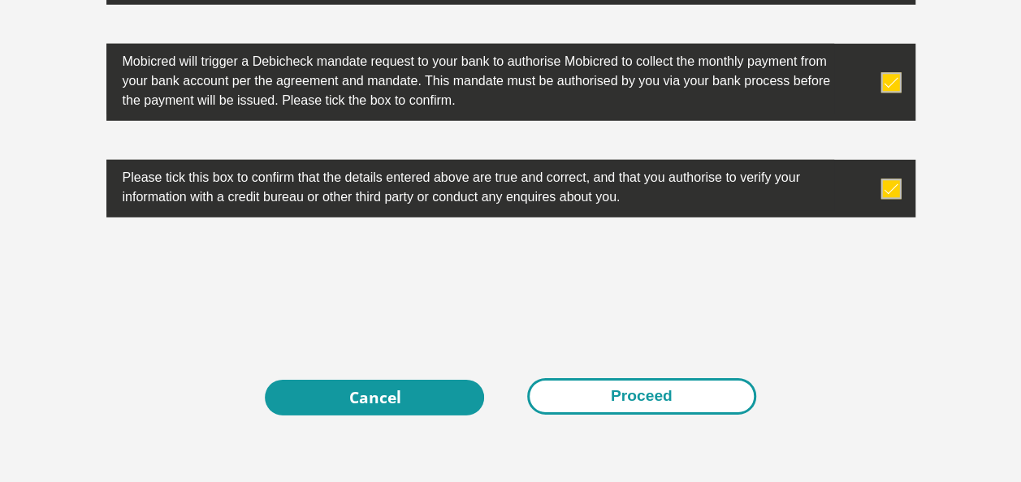
click at [652, 397] on button "Proceed" at bounding box center [641, 396] width 229 height 37
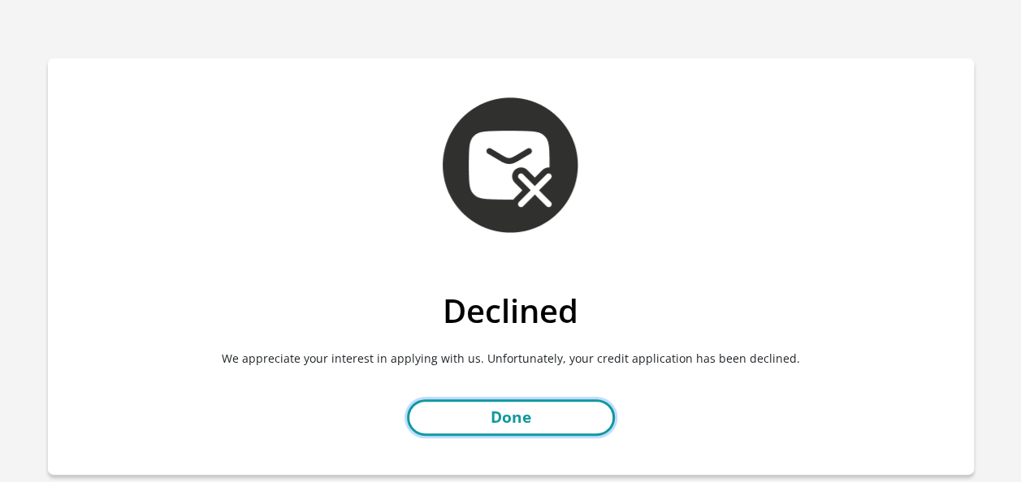
click at [481, 425] on link "Done" at bounding box center [511, 418] width 208 height 37
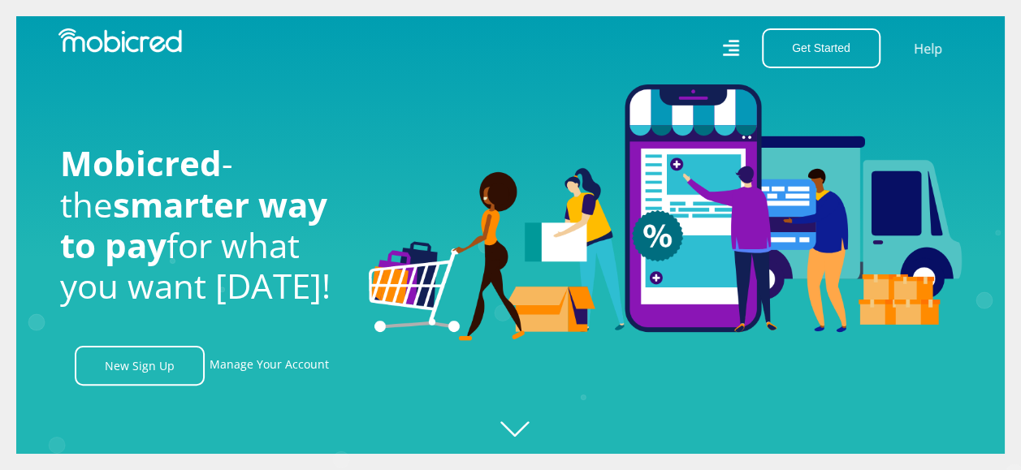
scroll to position [0, 3703]
